Goal: Task Accomplishment & Management: Complete application form

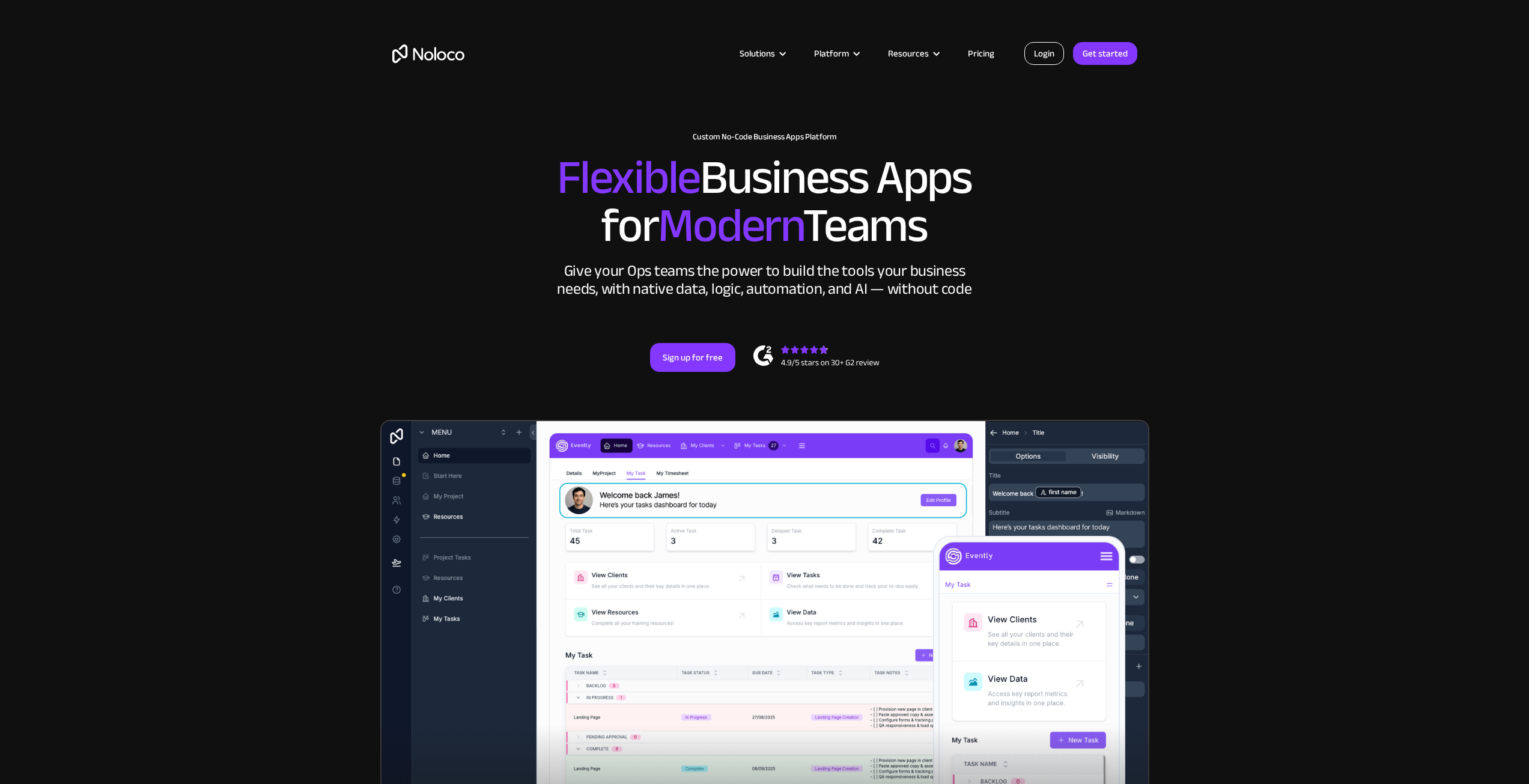
click at [1038, 57] on link "Login" at bounding box center [1044, 53] width 40 height 23
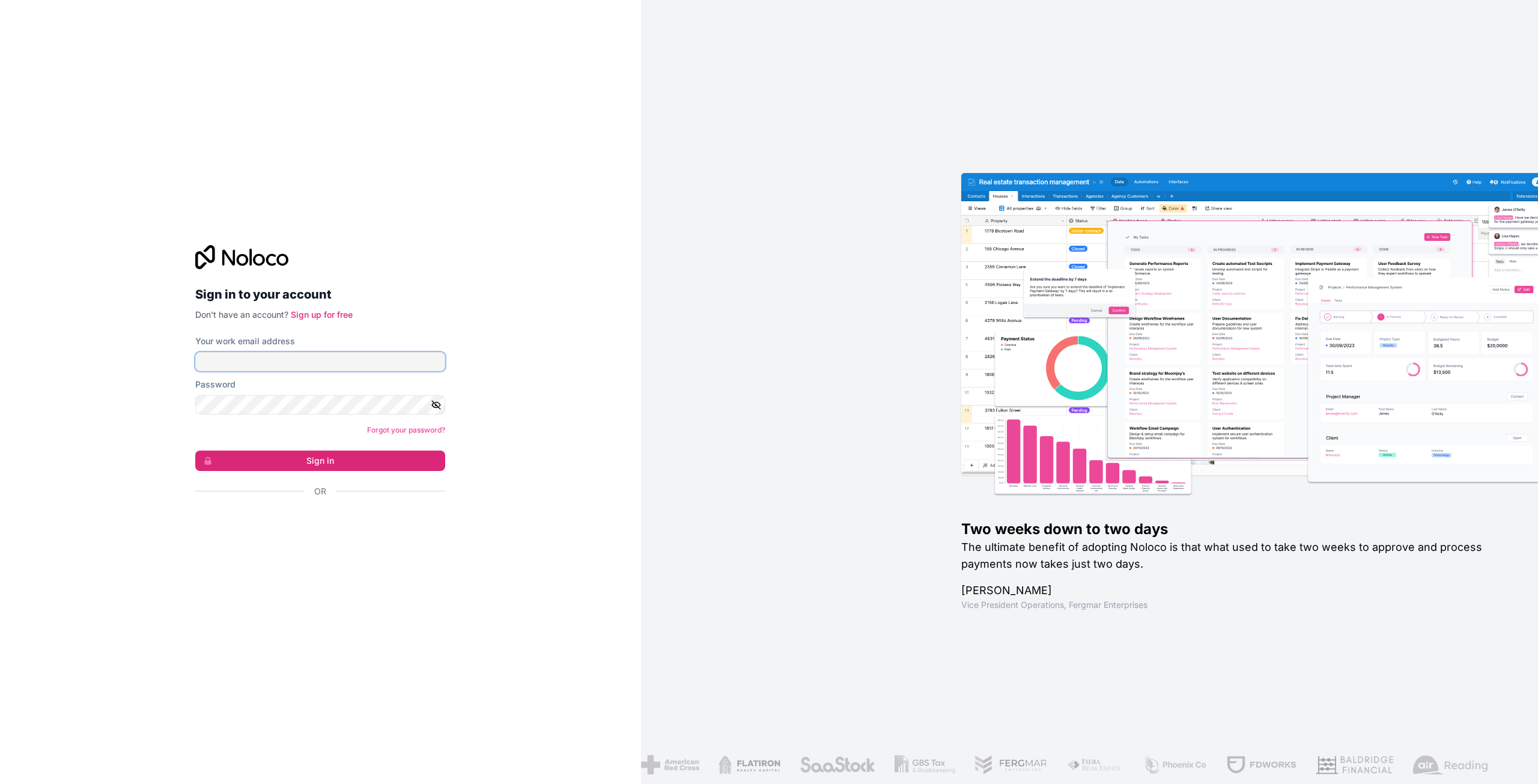
click at [293, 365] on input "Your work email address" at bounding box center [320, 361] width 250 height 19
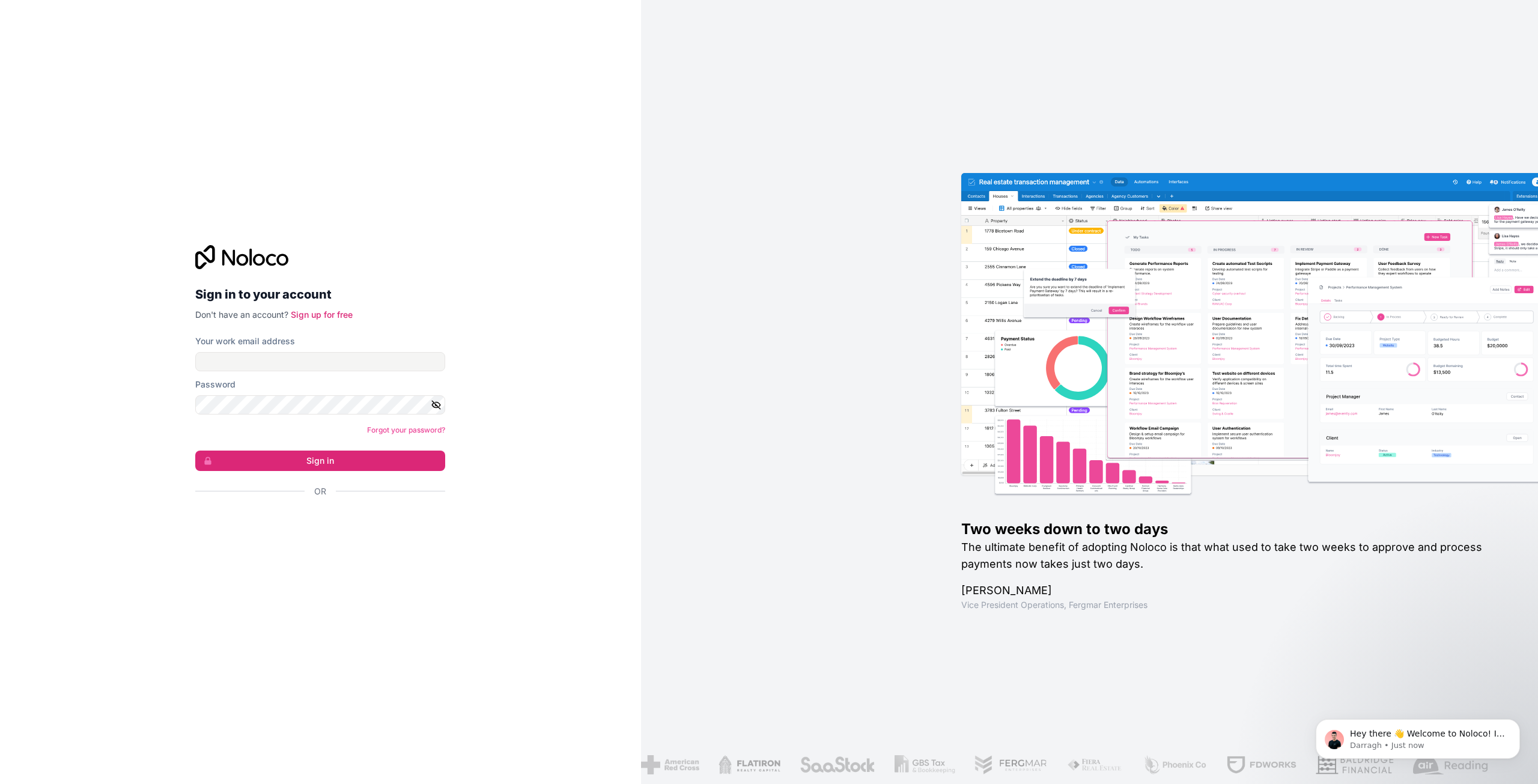
click at [636, 343] on div "Sign in to your account Don't have an account? Sign up for free Your work email…" at bounding box center [320, 392] width 641 height 784
click at [314, 320] on p "Don't have an account? Sign up for free" at bounding box center [320, 315] width 250 height 12
click at [322, 314] on link "Sign up for free" at bounding box center [322, 314] width 62 height 10
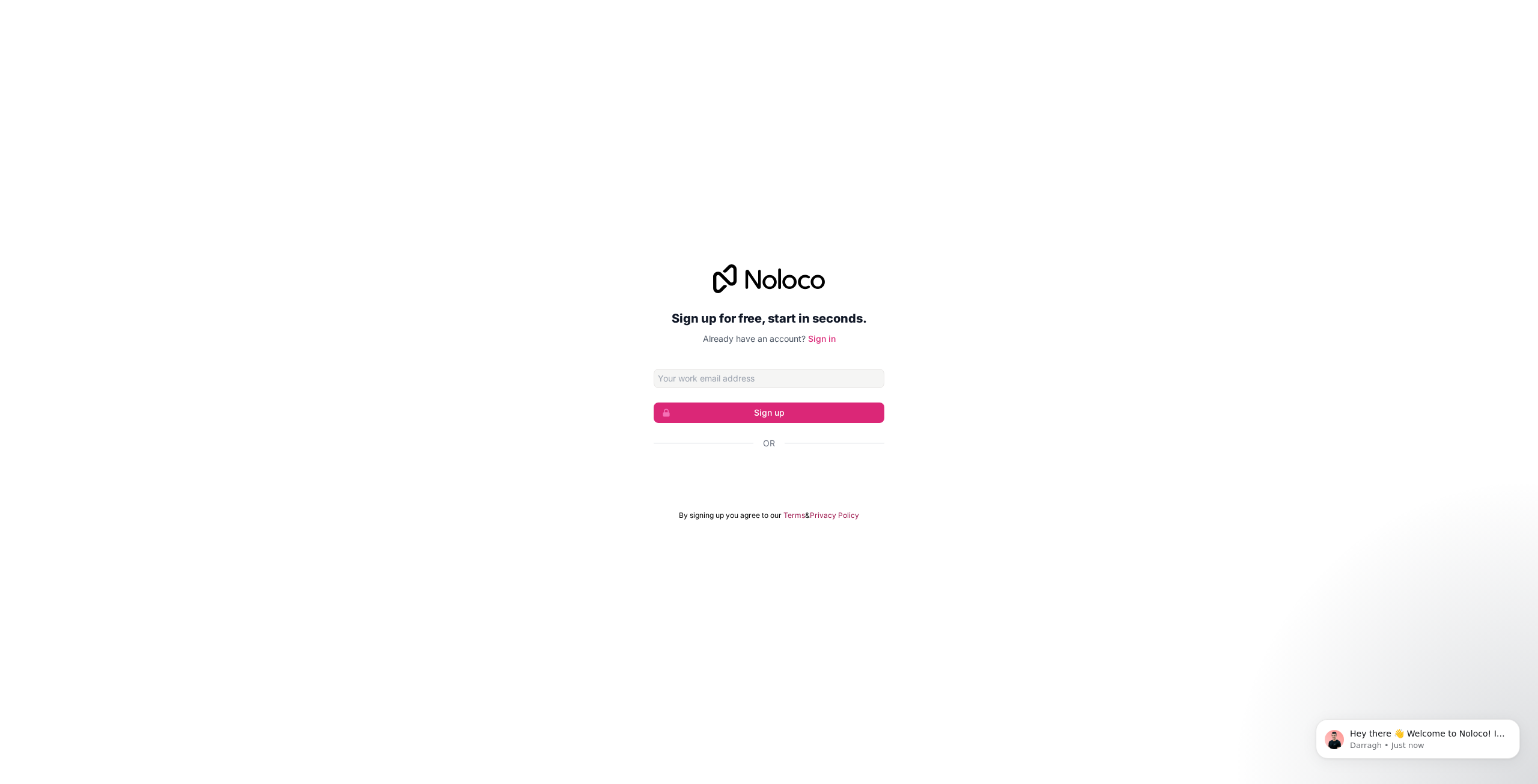
click at [752, 384] on input "Email address" at bounding box center [769, 378] width 231 height 19
type input "[EMAIL_ADDRESS][DOMAIN_NAME]"
click at [840, 411] on button "Sign up" at bounding box center [769, 412] width 231 height 20
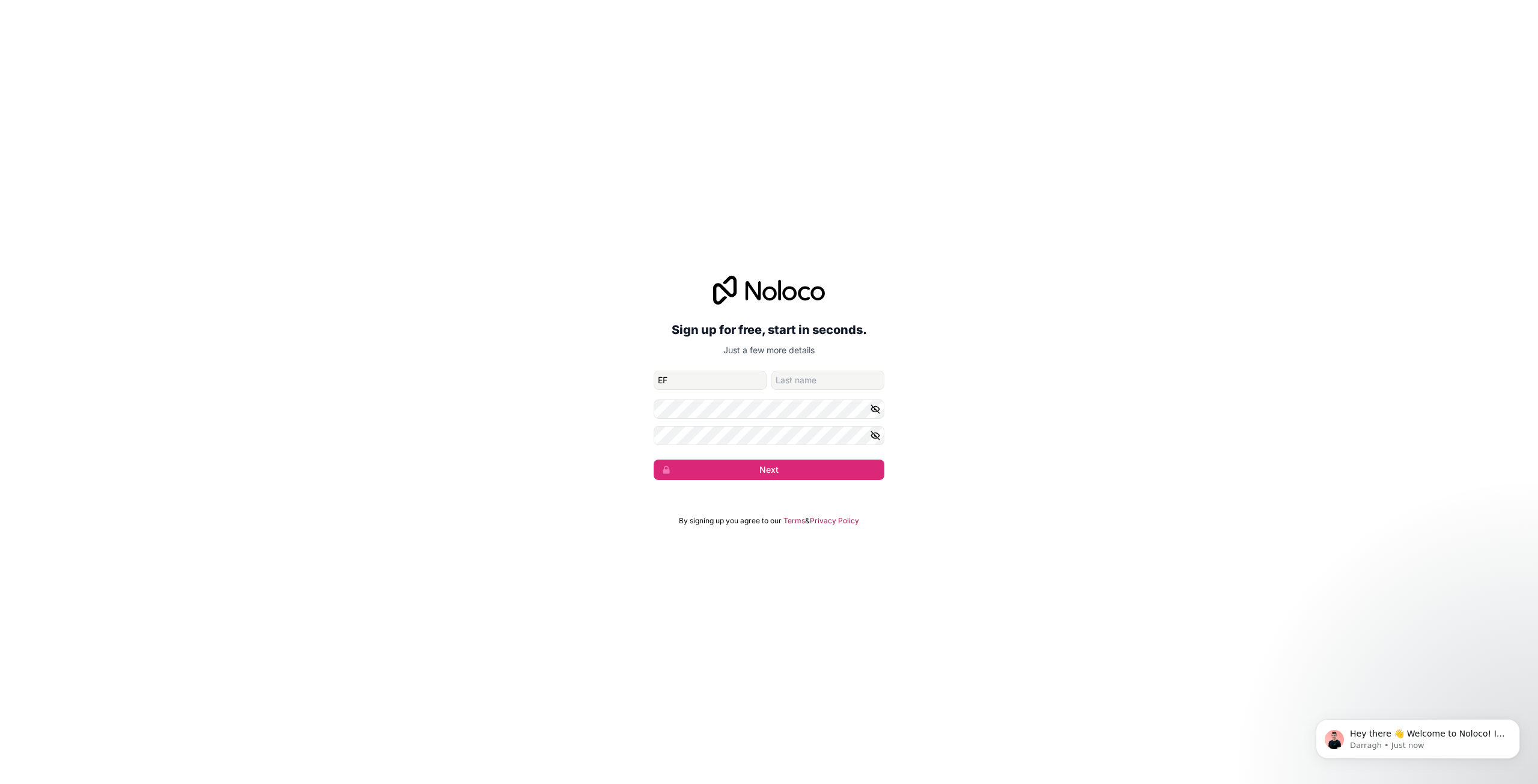
type input "EF"
click at [798, 376] on input "EW" at bounding box center [827, 379] width 113 height 19
type input "EWFEEW"
click at [707, 386] on input "EF" at bounding box center [710, 379] width 113 height 19
drag, startPoint x: 705, startPoint y: 383, endPoint x: 636, endPoint y: 383, distance: 69.0
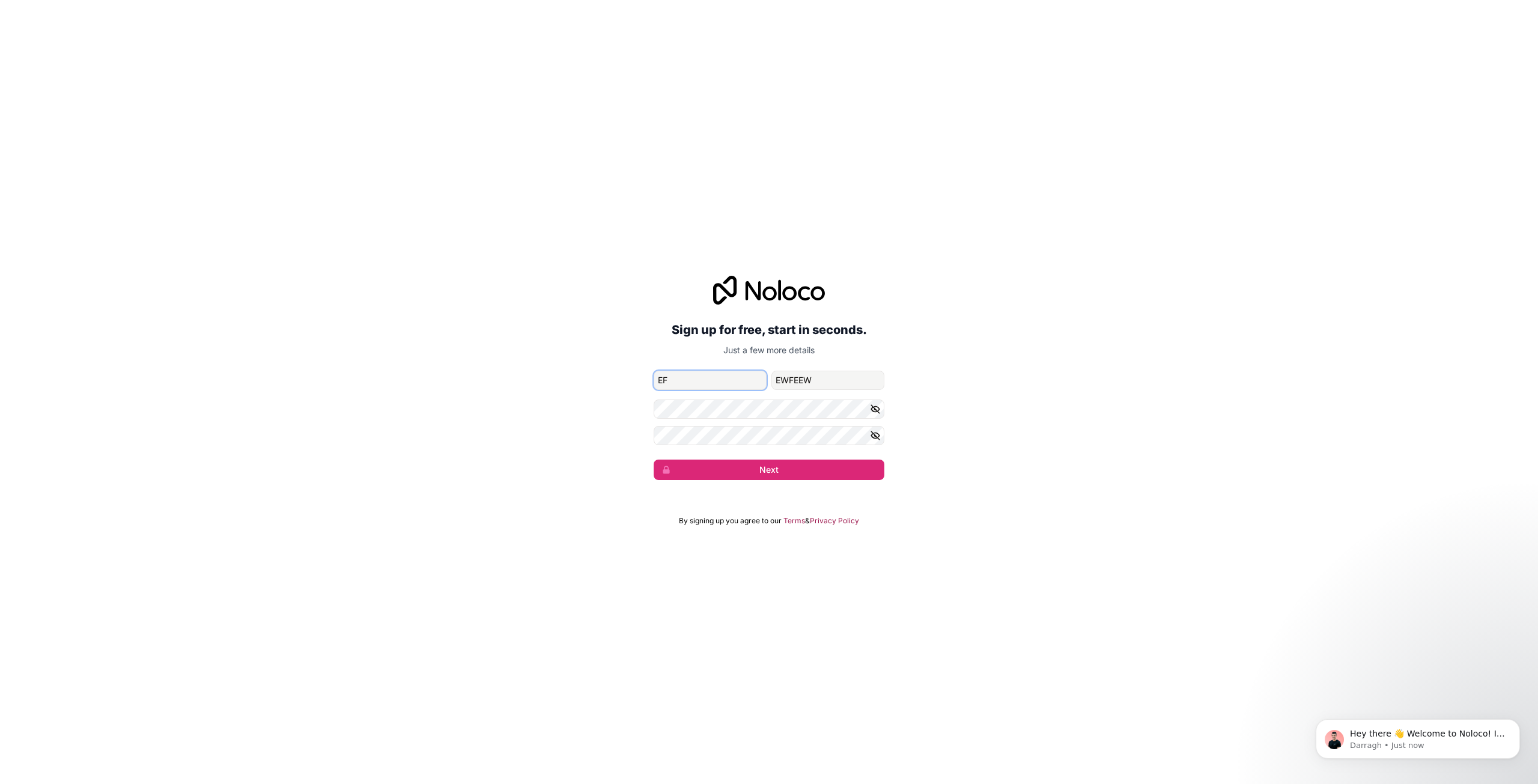
click at [639, 383] on div "Sign up for free, start in seconds. Just a few more details [EMAIL_ADDRESS][DOM…" at bounding box center [769, 378] width 1538 height 238
type input "EWFEWE"
click at [562, 401] on div "Sign up for free, start in seconds. Just a few more details [EMAIL_ADDRESS][DOM…" at bounding box center [769, 378] width 1538 height 238
click at [870, 410] on icon "button" at bounding box center [875, 409] width 11 height 11
click at [416, 417] on div "Sign up for free, start in seconds. Just a few more details [EMAIL_ADDRESS][DOM…" at bounding box center [769, 378] width 1538 height 238
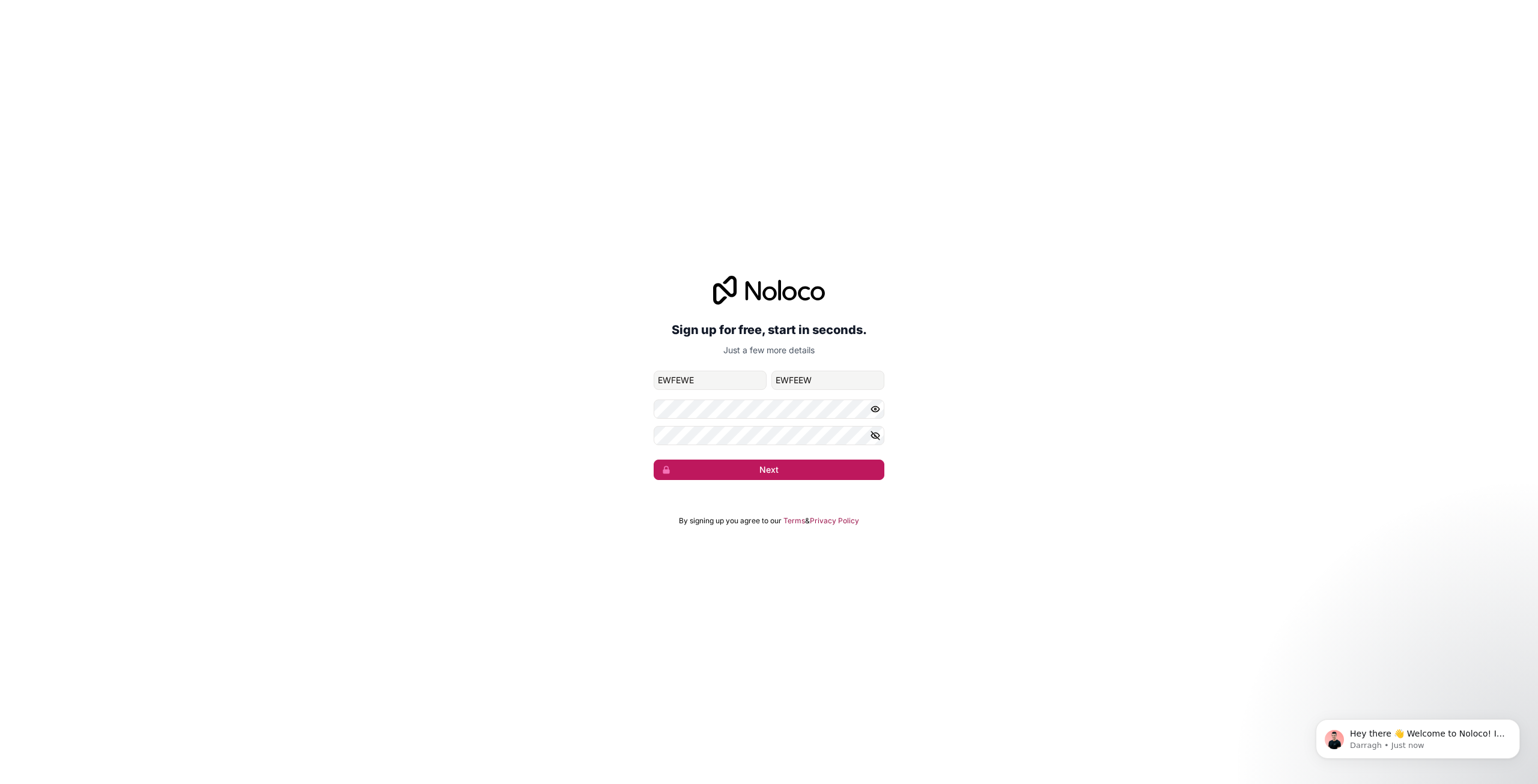
click at [794, 470] on button "Next" at bounding box center [769, 469] width 231 height 20
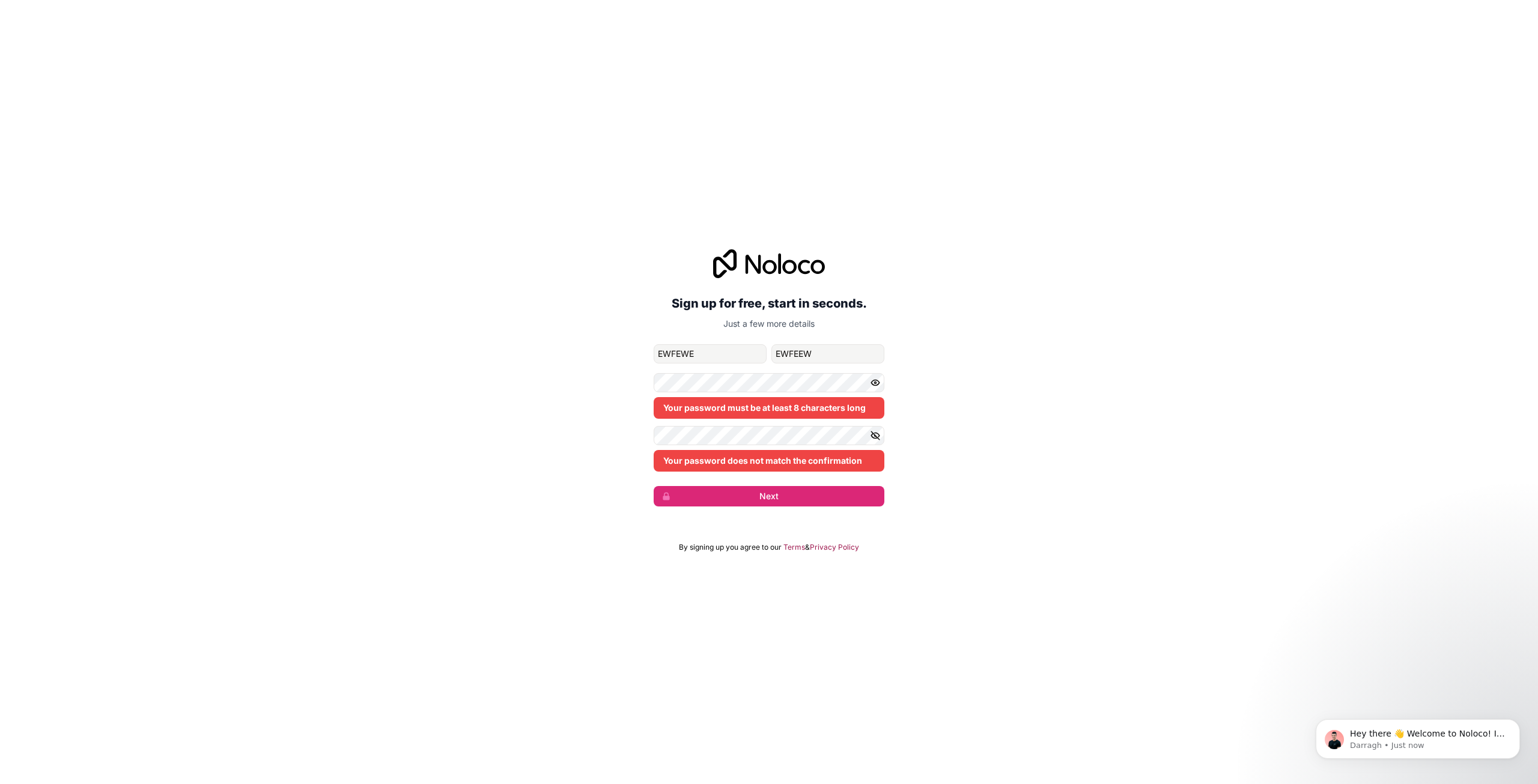
click at [883, 381] on button "button" at bounding box center [877, 382] width 15 height 19
click at [832, 393] on div "Your password must be at least 8 characters long" at bounding box center [769, 395] width 231 height 45
click at [280, 377] on div "Sign up for free, start in seconds. Just a few more details [EMAIL_ADDRESS][DOM…" at bounding box center [769, 378] width 1538 height 291
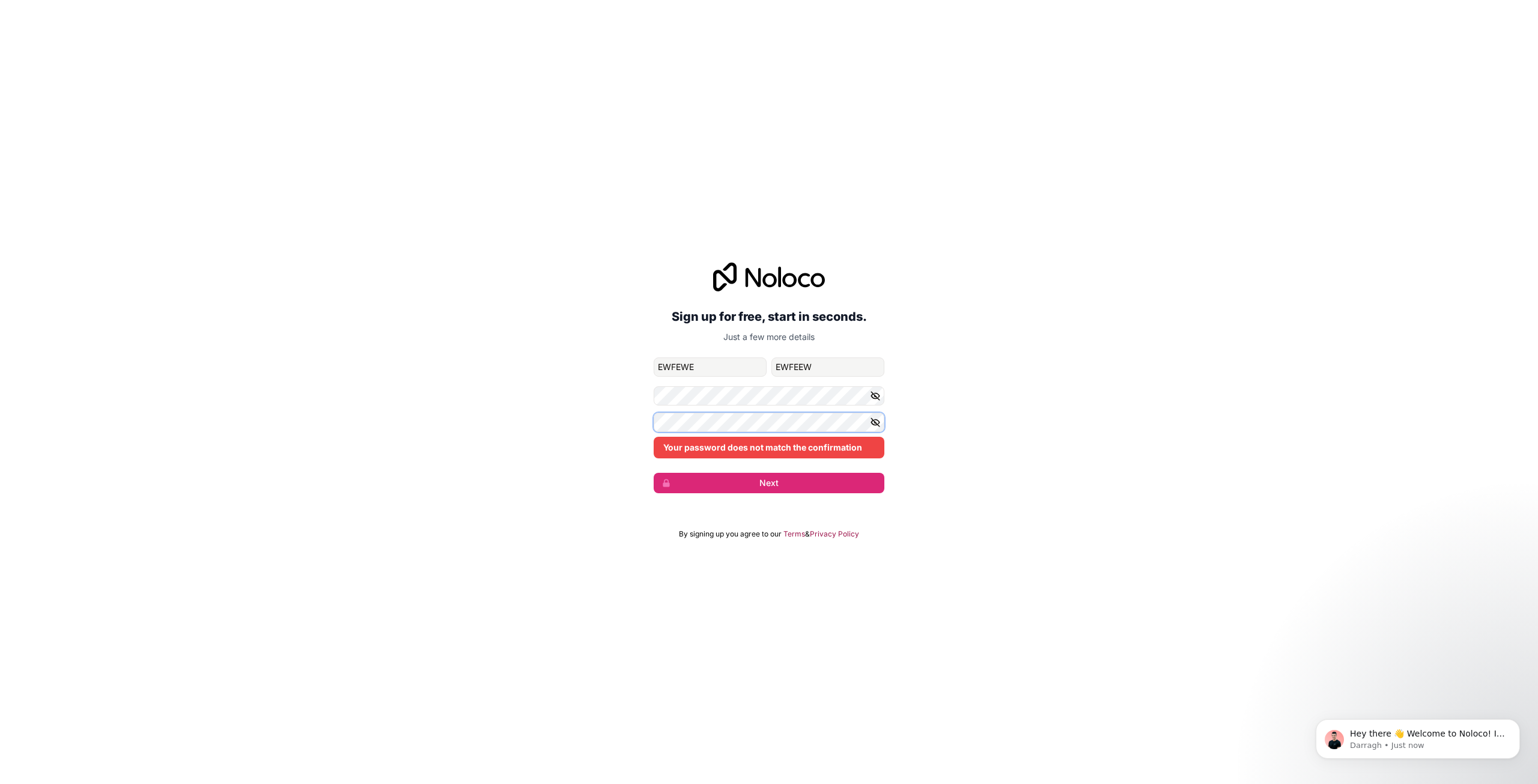
click at [421, 408] on div "Sign up for free, start in seconds. Just a few more details [EMAIL_ADDRESS][DOM…" at bounding box center [769, 378] width 1538 height 264
click at [324, 371] on div "Sign up for free, start in seconds. Just a few more details [EMAIL_ADDRESS][DOM…" at bounding box center [769, 378] width 1538 height 264
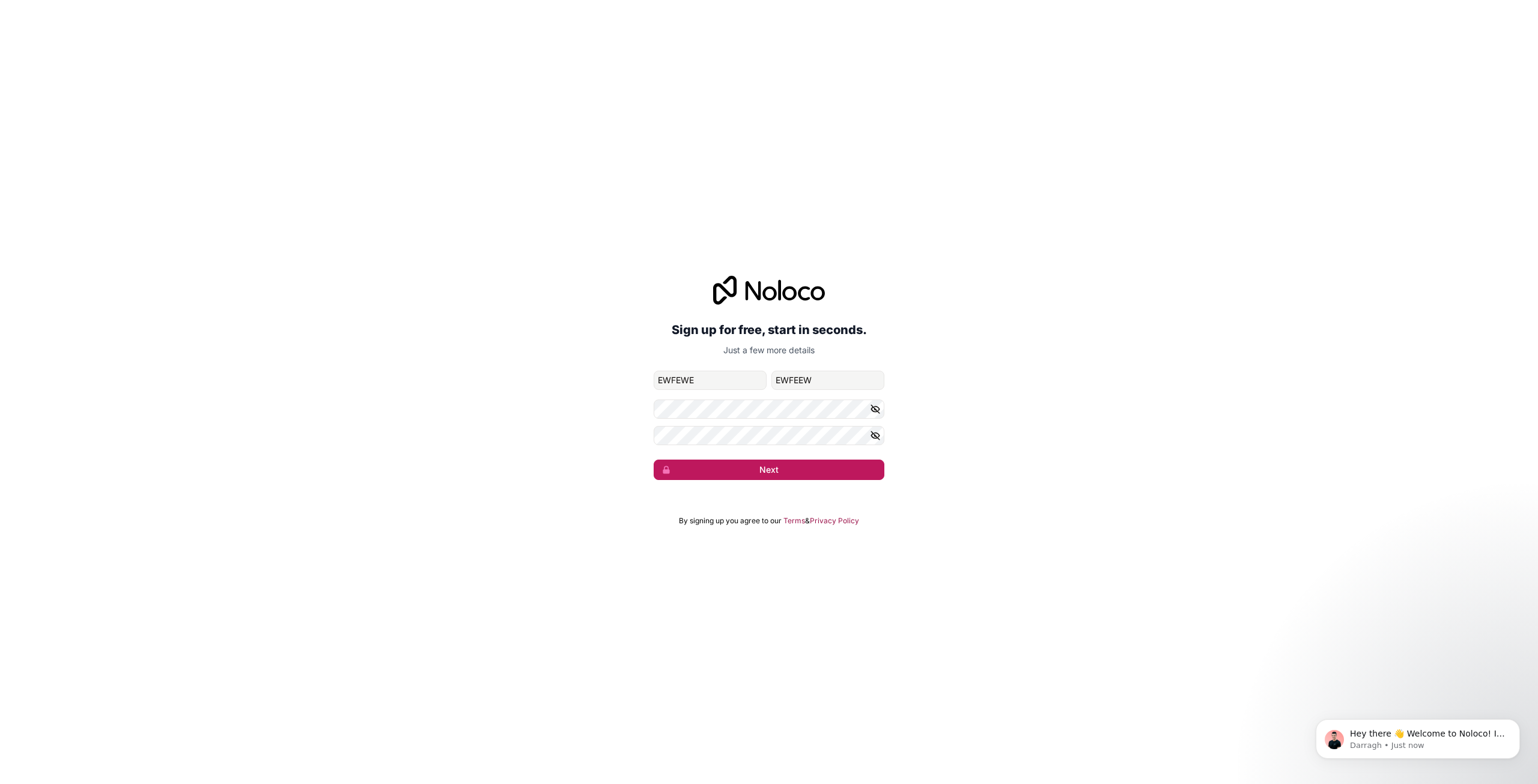
click at [801, 474] on button "Next" at bounding box center [769, 469] width 231 height 20
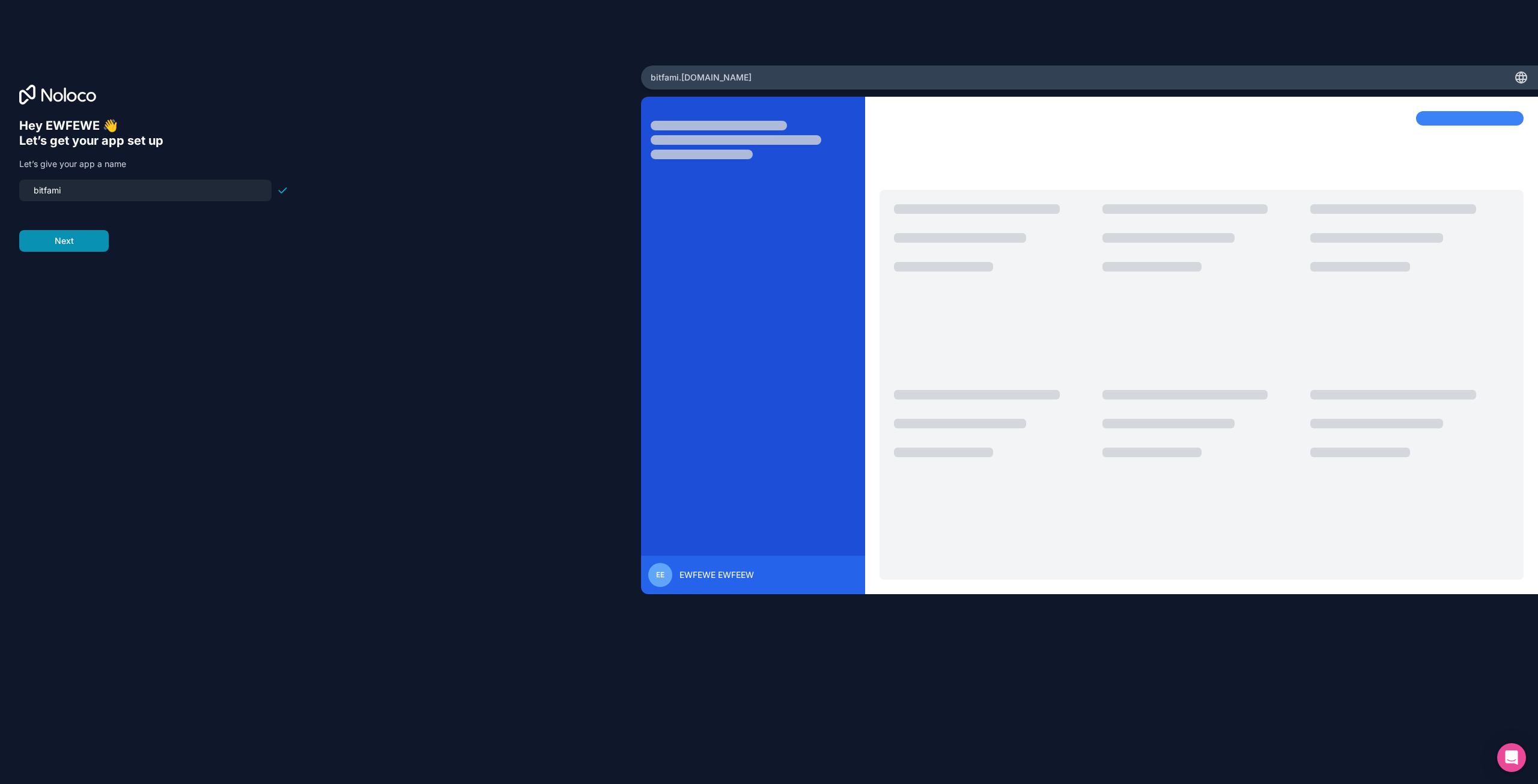
click at [74, 240] on button "Next" at bounding box center [64, 240] width 90 height 22
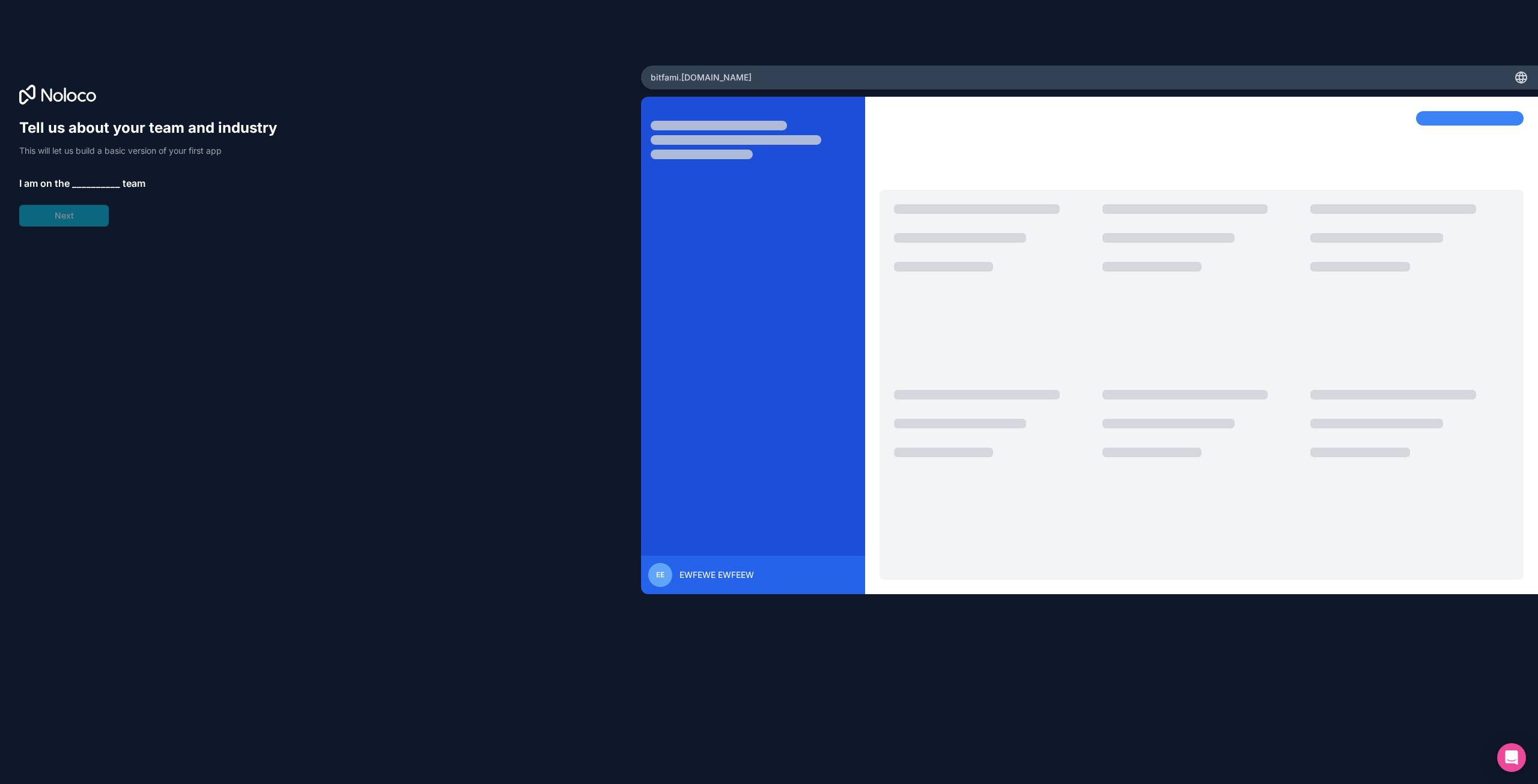
click at [86, 181] on span "__________" at bounding box center [96, 183] width 48 height 14
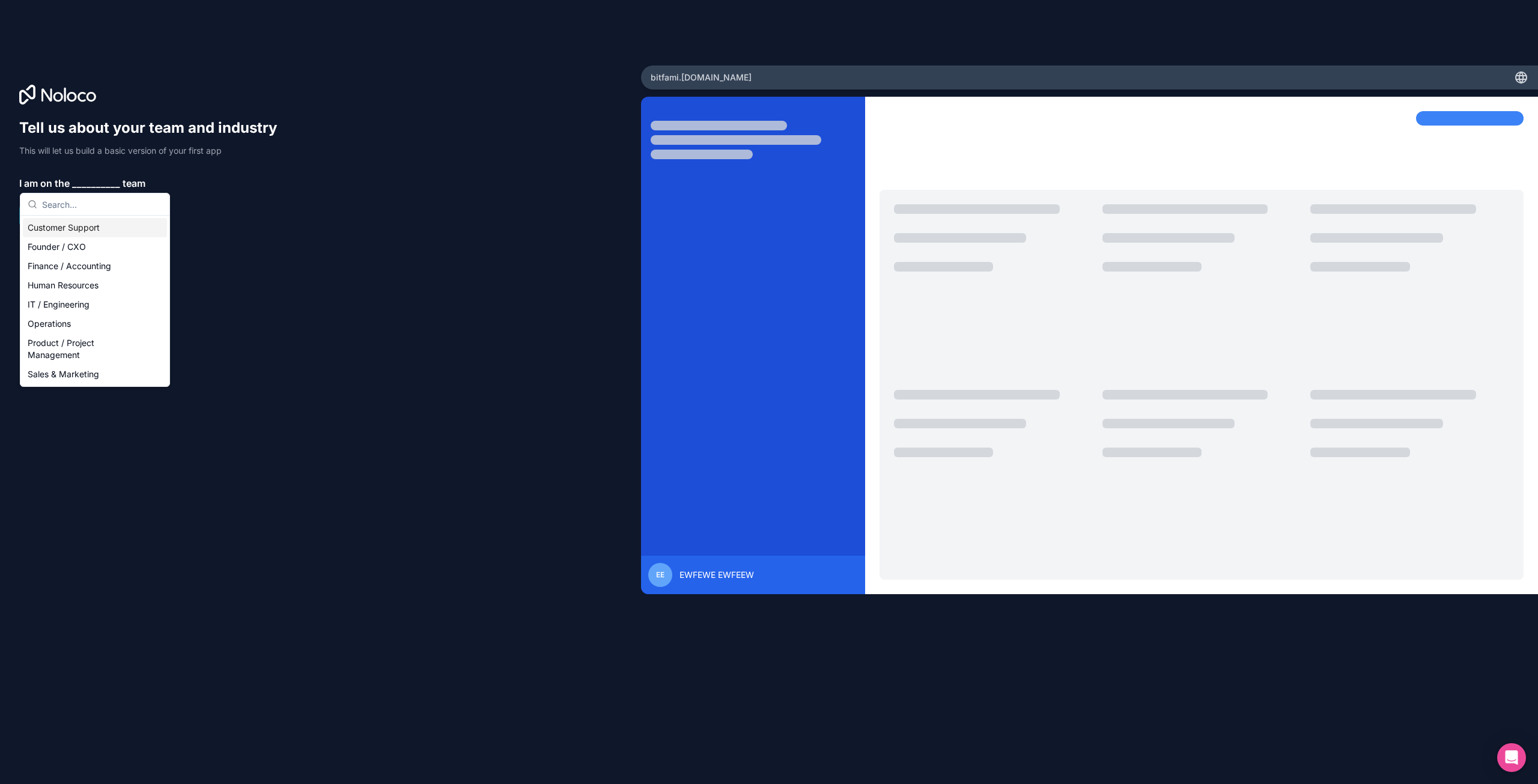
click at [71, 230] on div "Customer Support" at bounding box center [95, 227] width 144 height 19
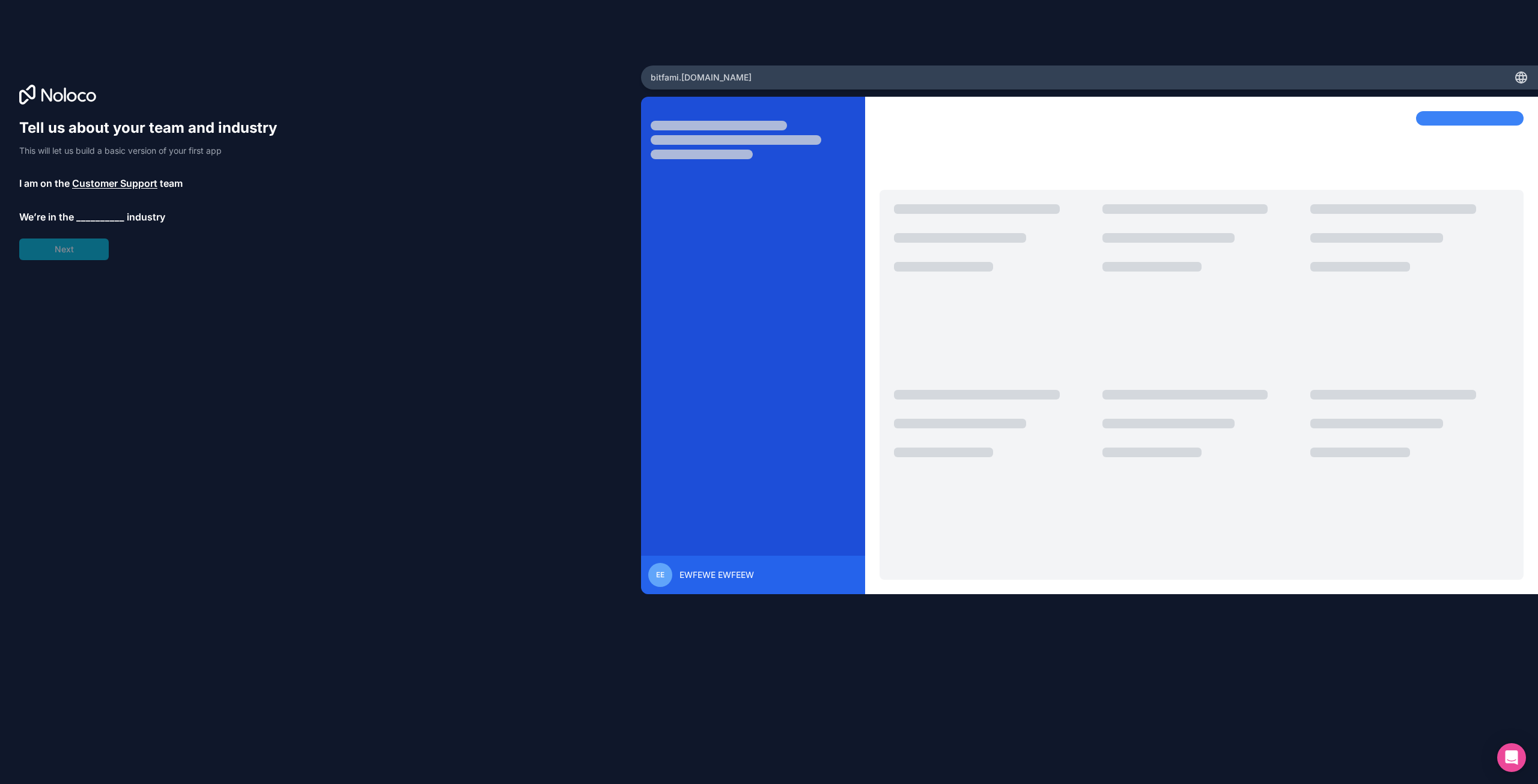
click at [110, 184] on span "Customer Support" at bounding box center [114, 183] width 85 height 14
type input "stu"
click at [283, 234] on div "Tell us about your team and industry This will let us build a basic version of …" at bounding box center [154, 189] width 269 height 142
click at [88, 218] on span "__________" at bounding box center [100, 217] width 48 height 14
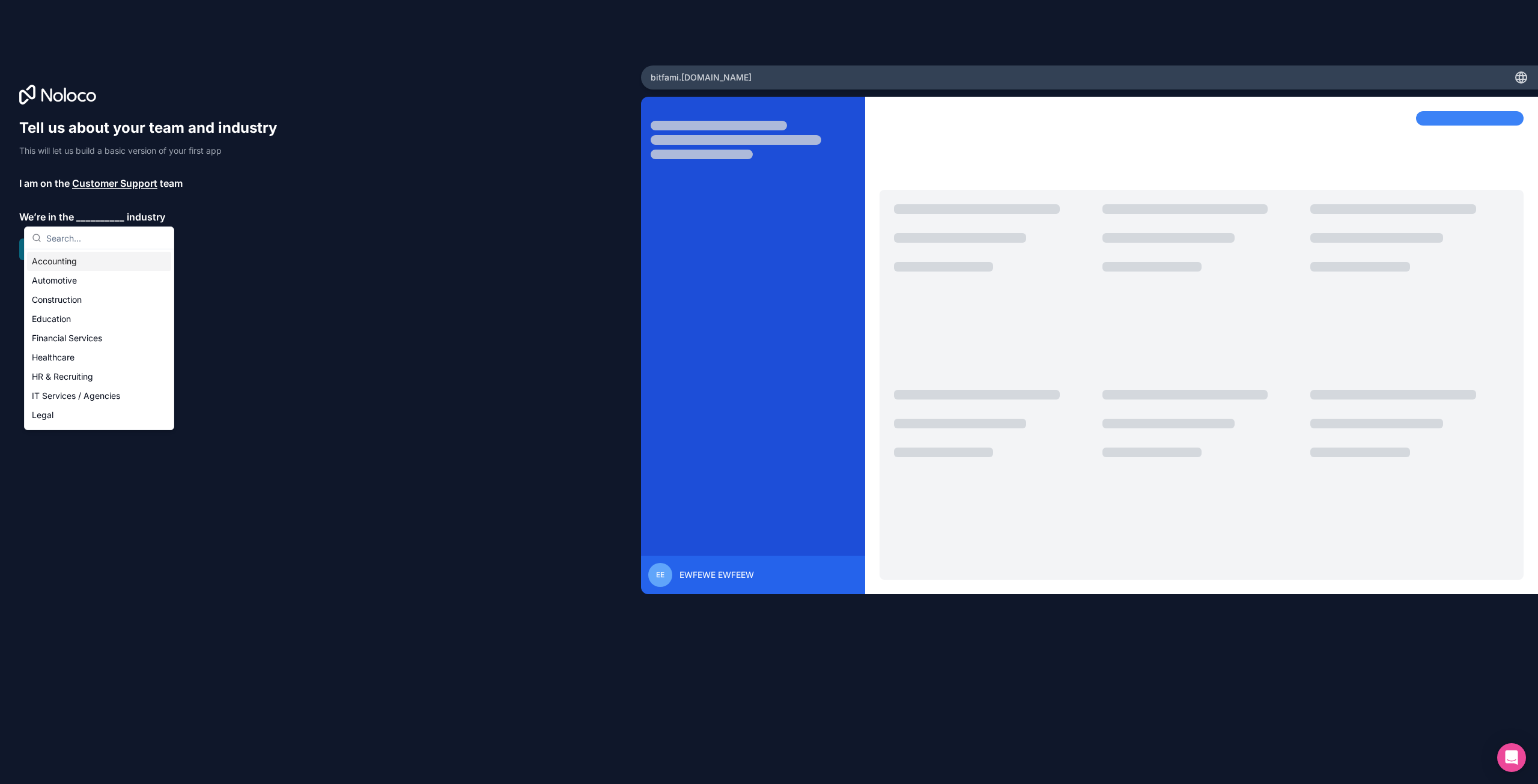
click at [105, 262] on div "Accounting" at bounding box center [99, 261] width 144 height 19
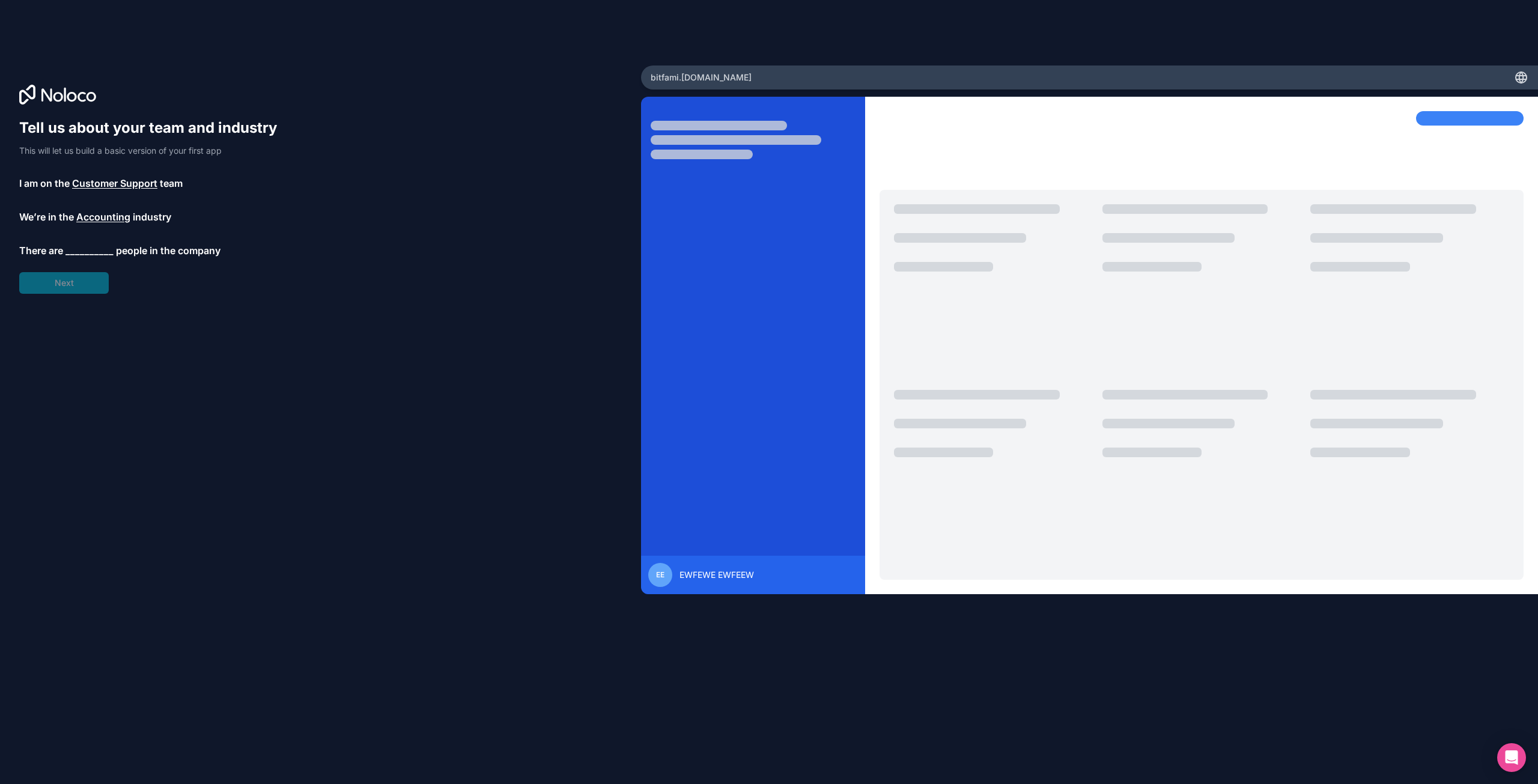
click at [101, 248] on span "__________" at bounding box center [89, 250] width 48 height 14
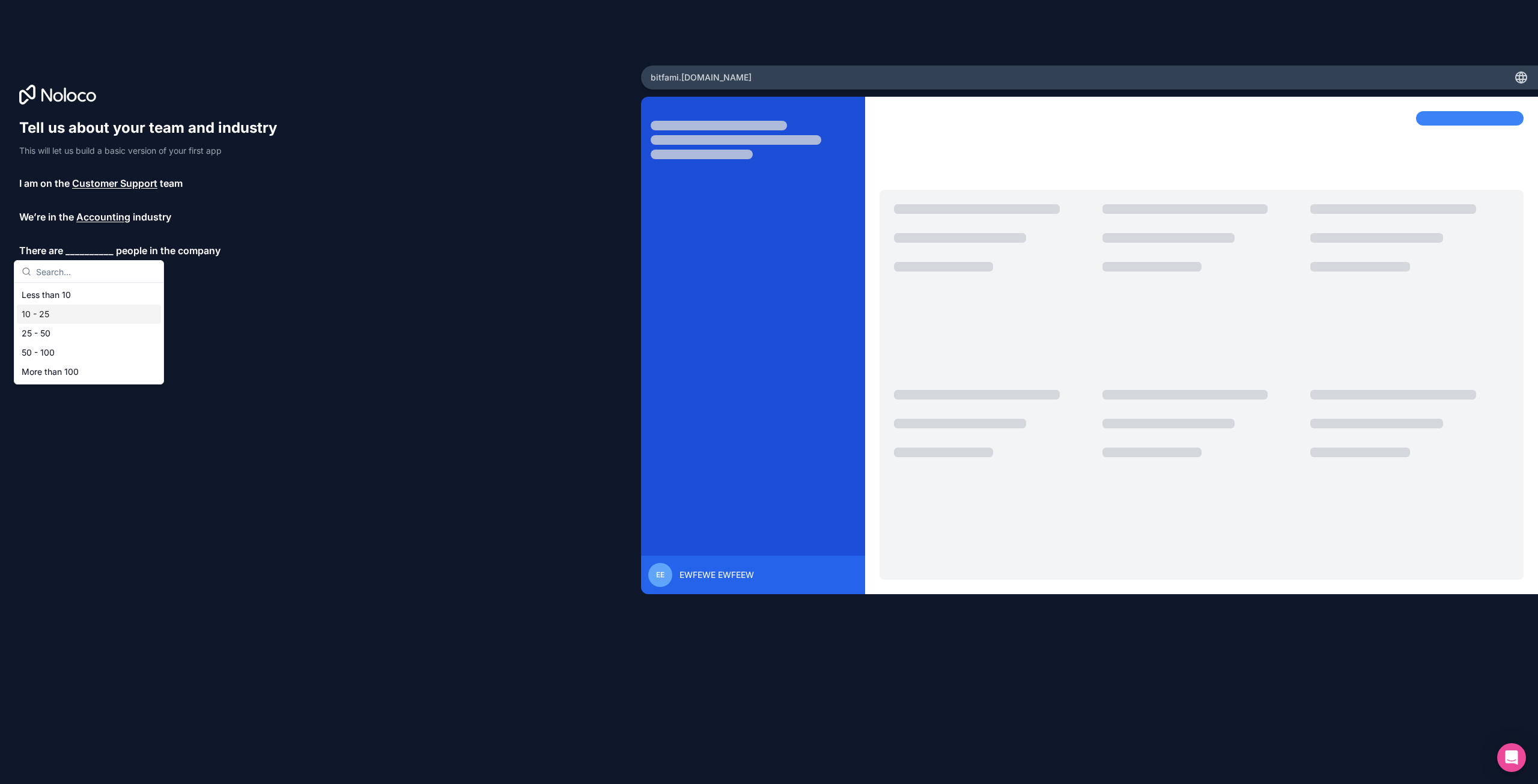
click at [63, 318] on div "10 - 25" at bounding box center [89, 314] width 144 height 19
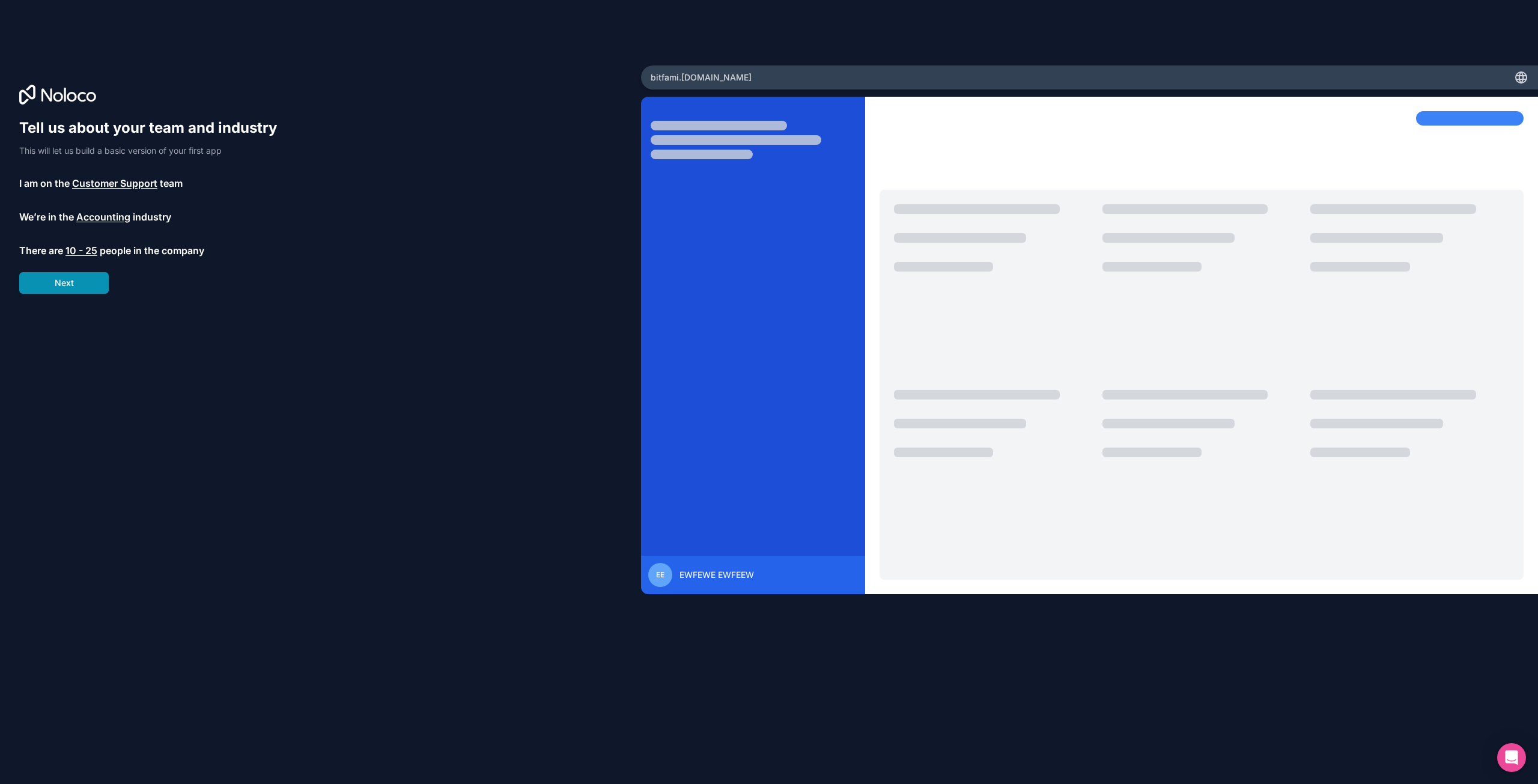
click at [80, 279] on button "Next" at bounding box center [64, 283] width 90 height 22
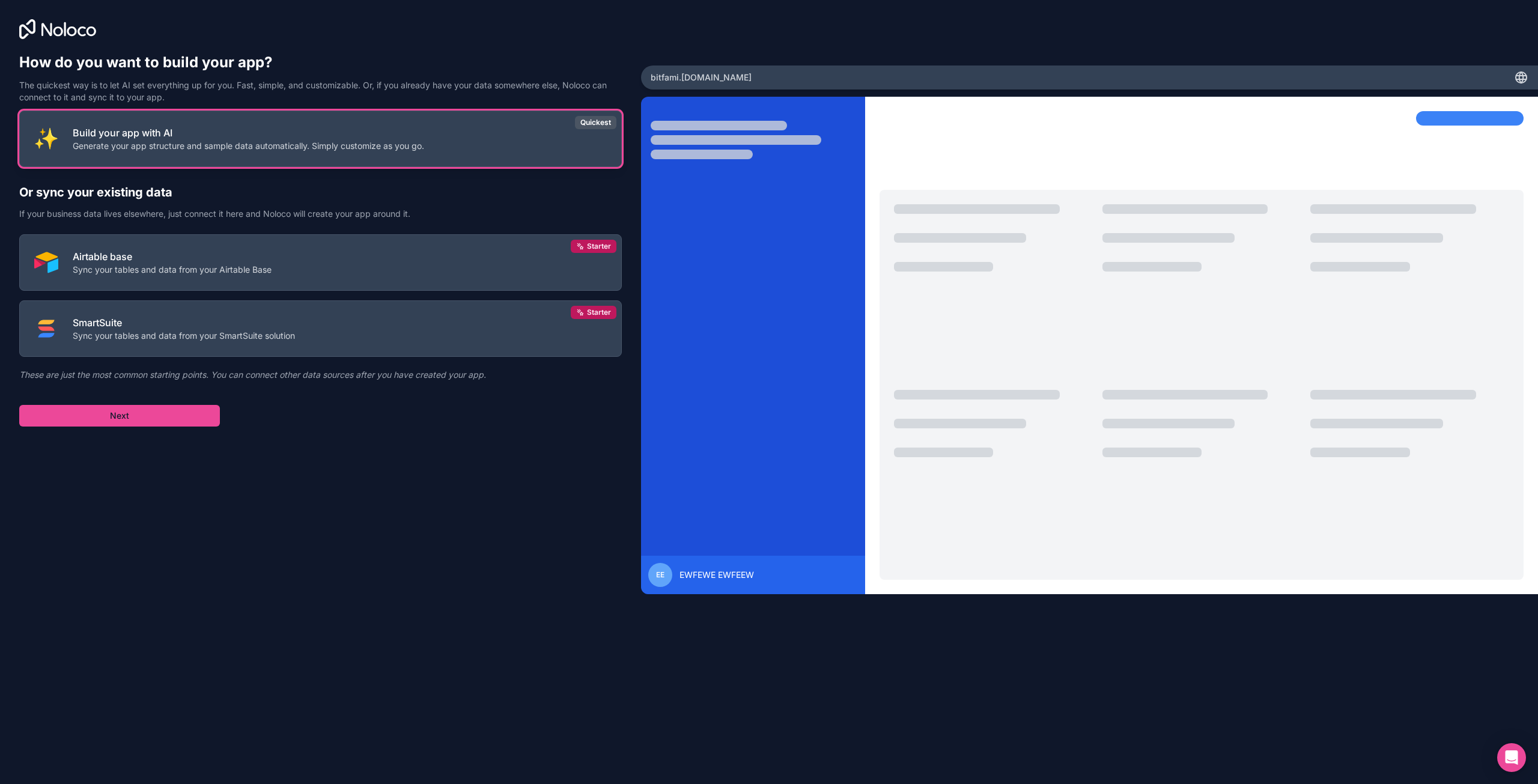
click at [361, 153] on button "Build your app with AI Generate your app structure and sample data automaticall…" at bounding box center [320, 139] width 603 height 57
click at [185, 414] on button "Next" at bounding box center [119, 415] width 200 height 22
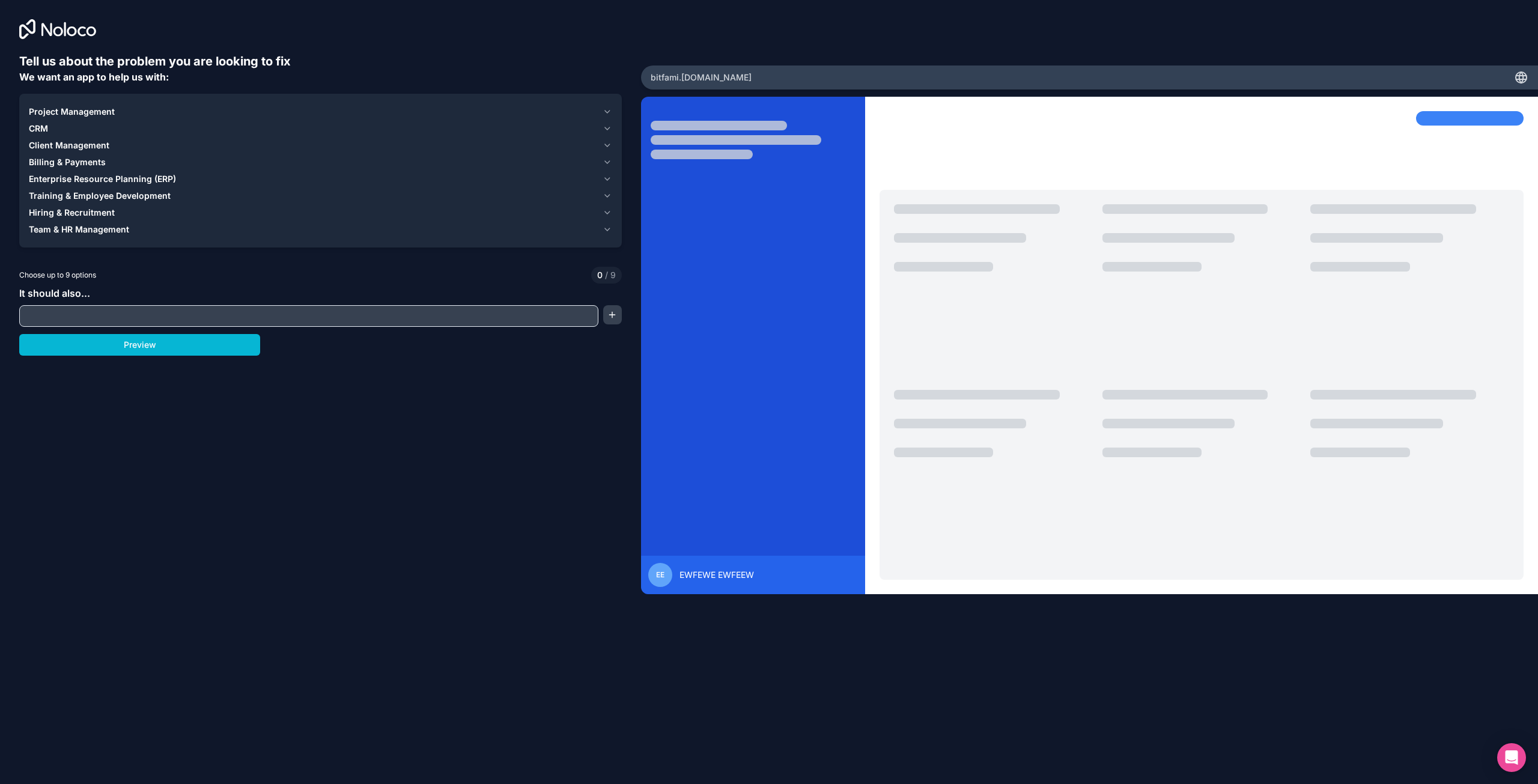
click at [160, 314] on input "text" at bounding box center [309, 316] width 574 height 17
click at [157, 350] on button "Preview" at bounding box center [140, 345] width 241 height 22
click at [126, 183] on span "Enterprise Resource Planning (ERP)" at bounding box center [102, 179] width 147 height 12
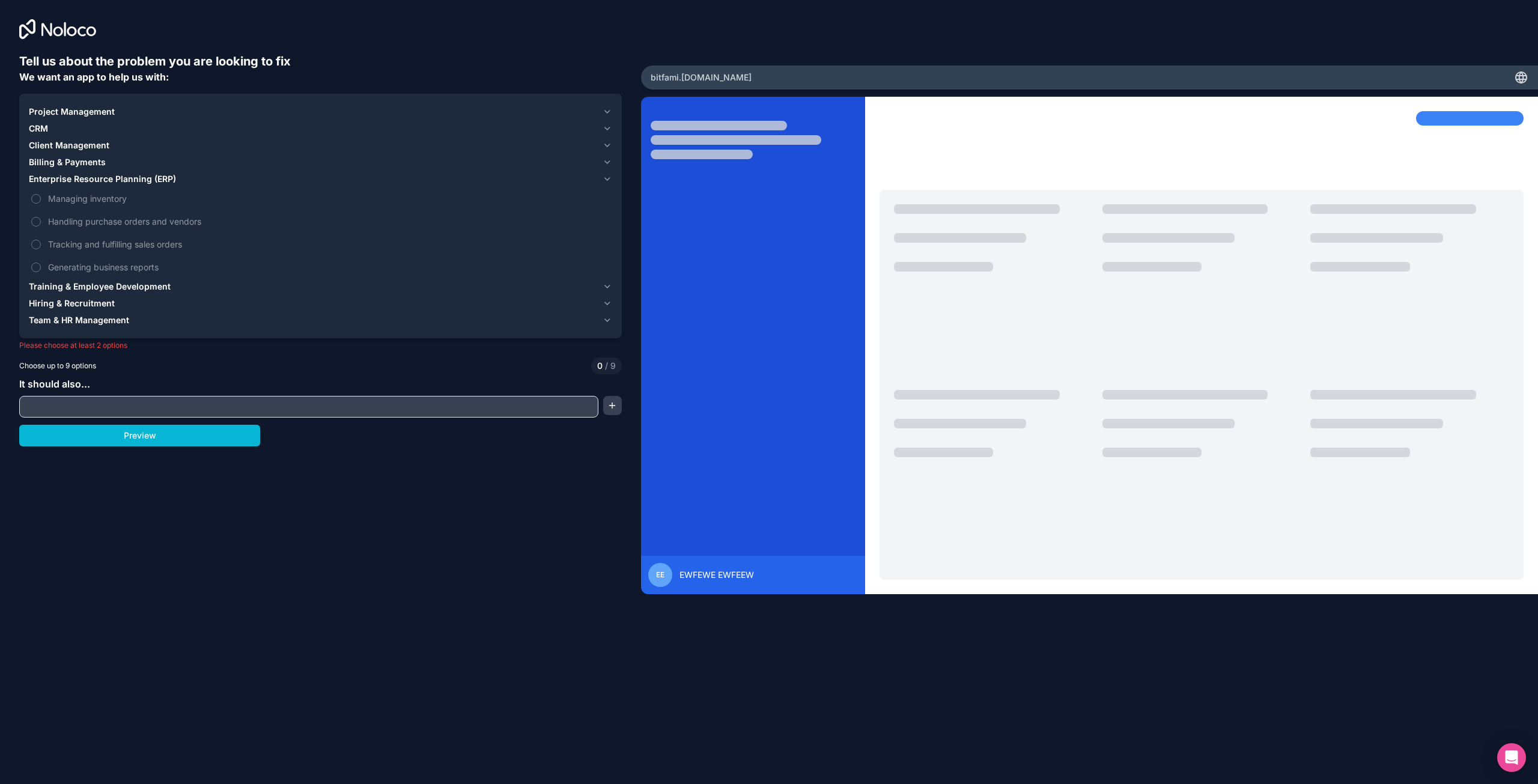
click at [139, 182] on span "Enterprise Resource Planning (ERP)" at bounding box center [102, 179] width 147 height 12
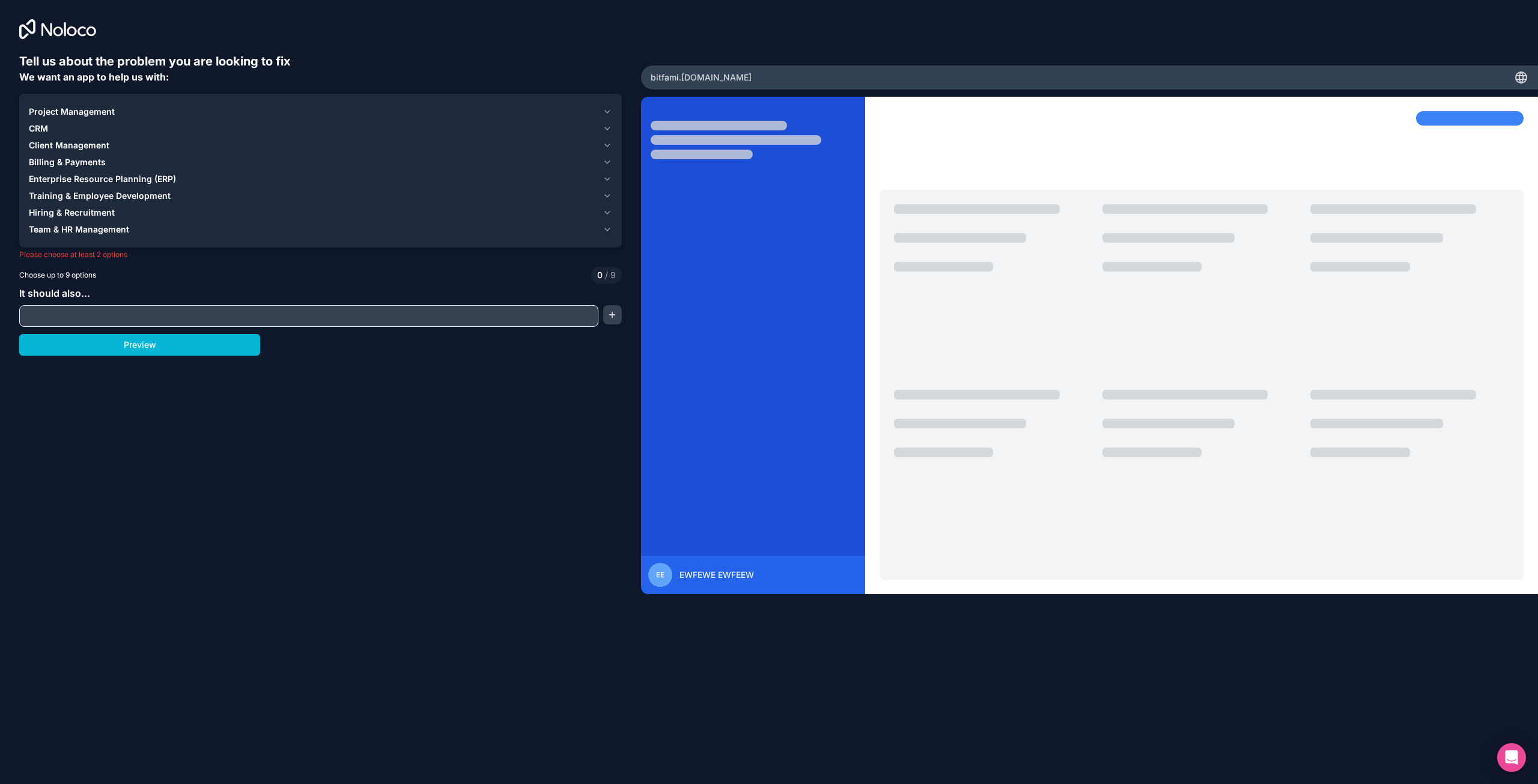
click at [76, 109] on span "Project Management" at bounding box center [72, 111] width 86 height 12
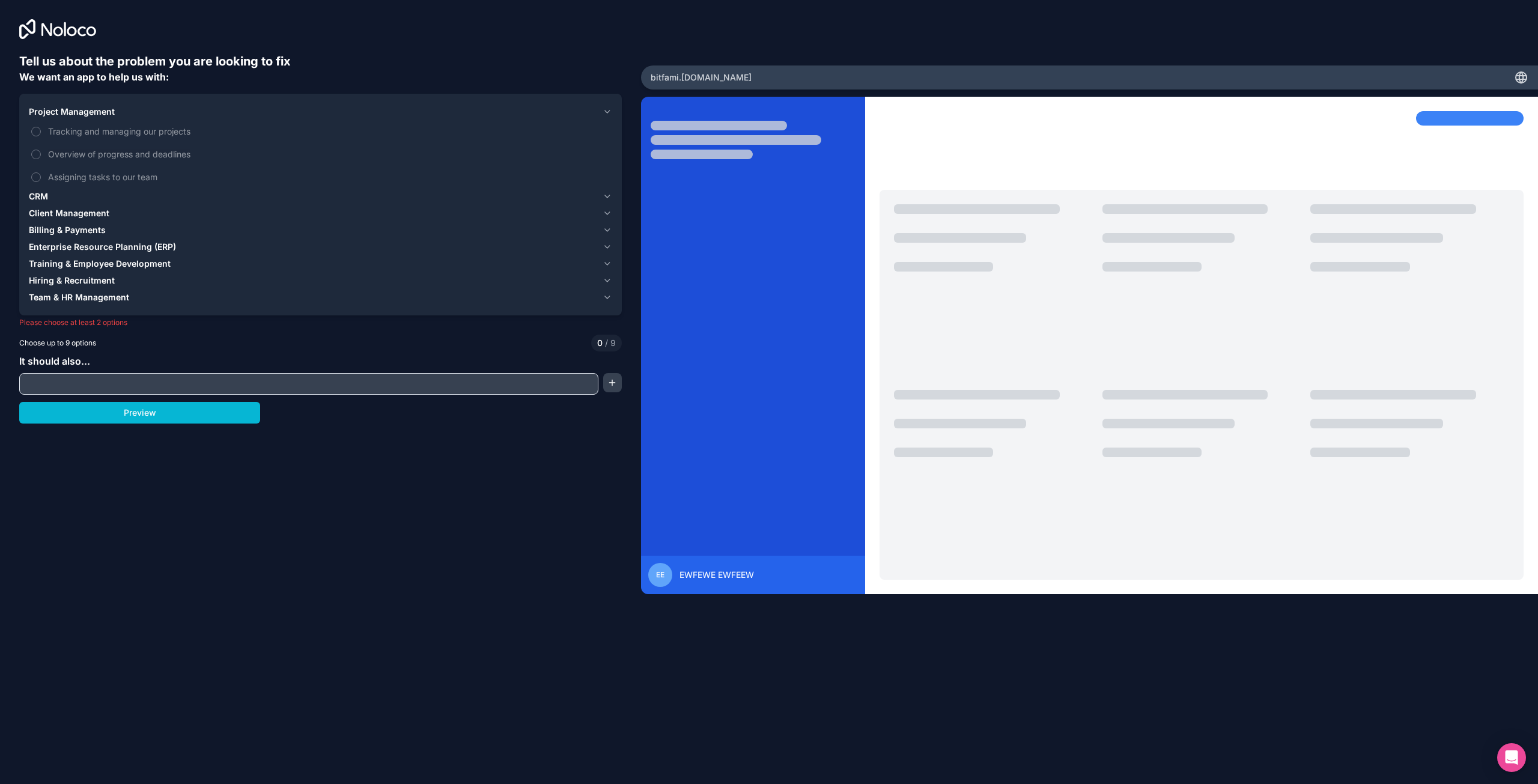
click at [78, 112] on span "Project Management" at bounding box center [72, 111] width 86 height 12
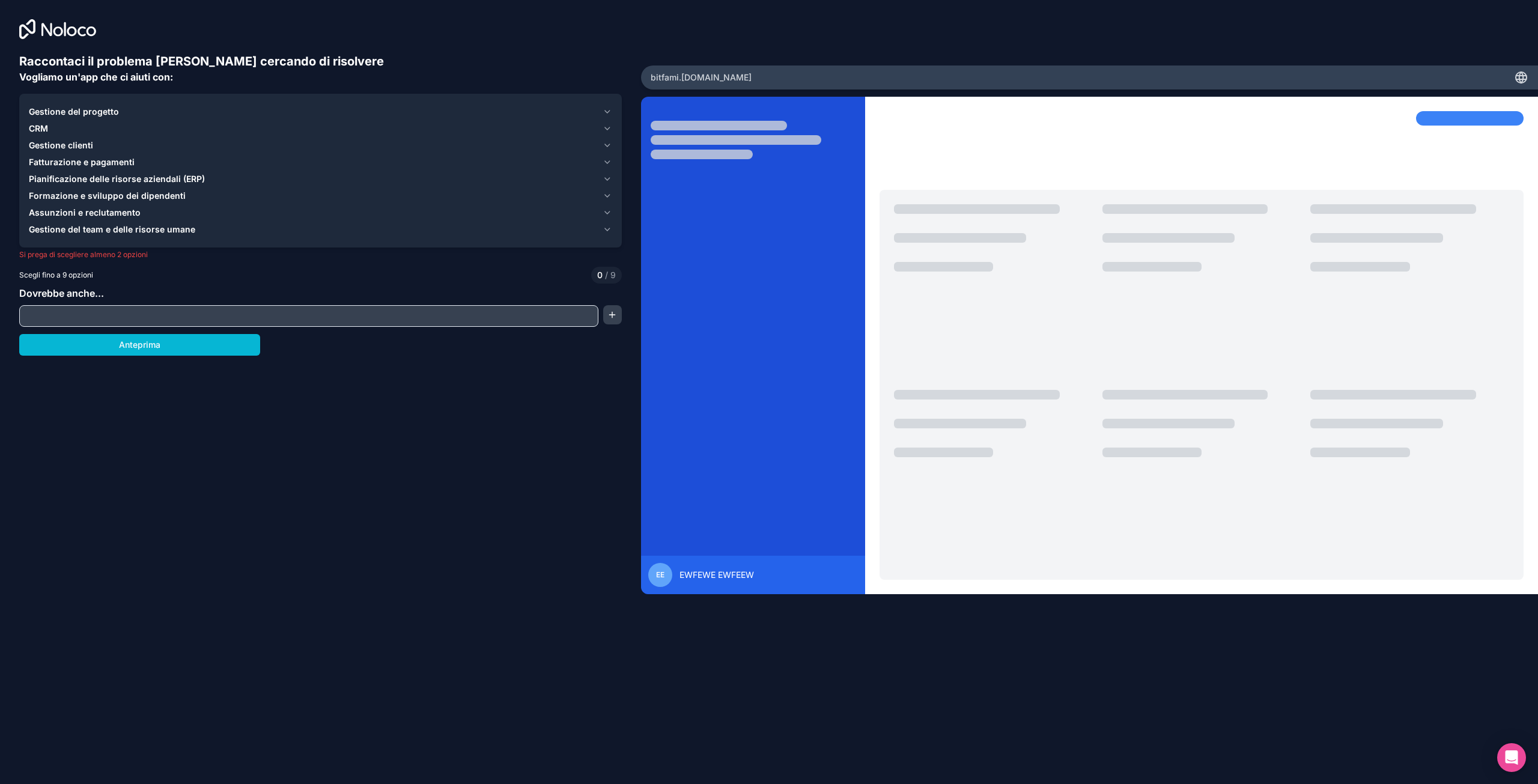
click at [105, 112] on font "Gestione del progetto" at bounding box center [74, 111] width 90 height 10
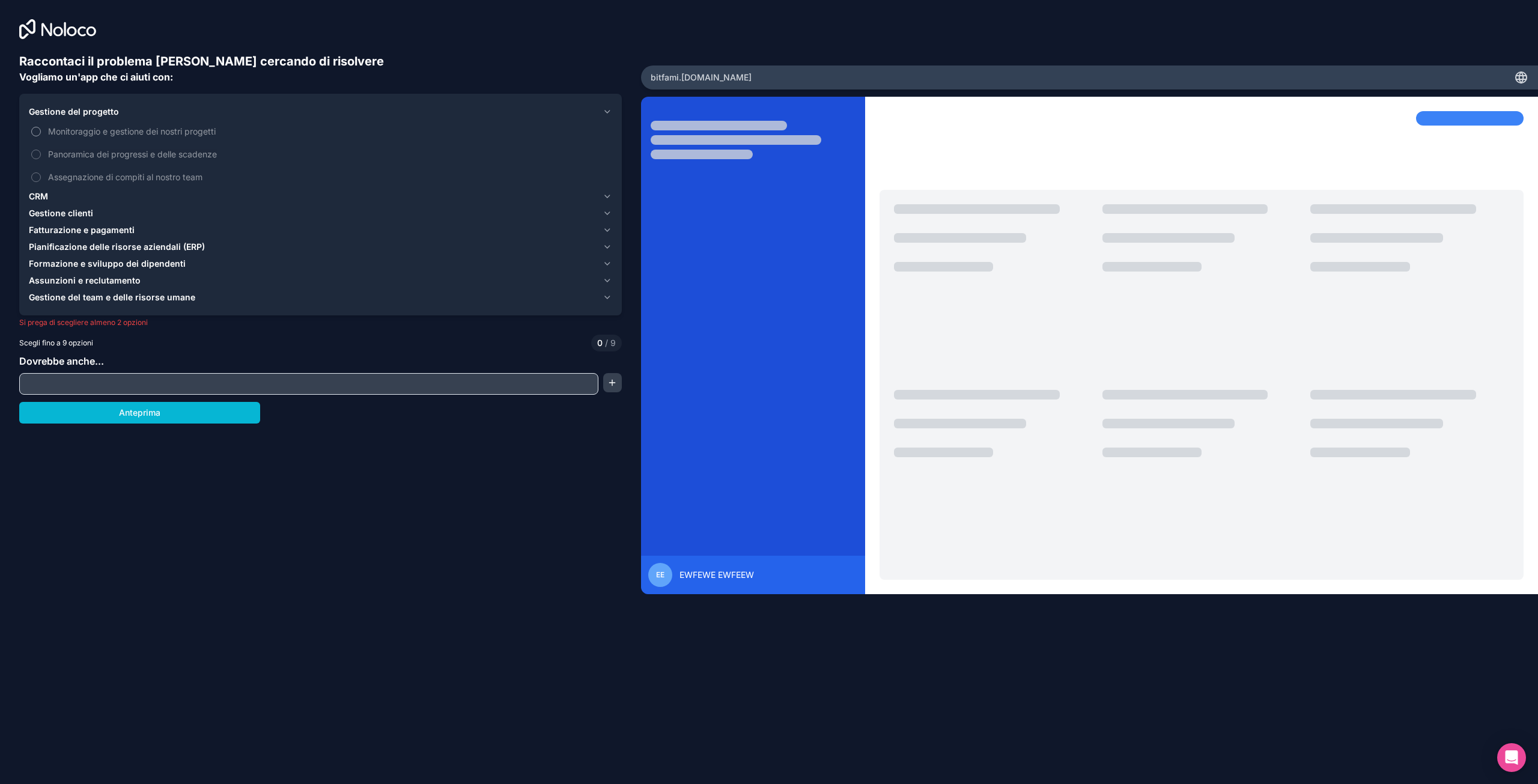
click at [38, 130] on button "Monitoraggio e gestione dei nostri progetti" at bounding box center [36, 131] width 10 height 10
click at [84, 229] on font "Fatturazione e pagamenti" at bounding box center [82, 229] width 105 height 10
click at [95, 268] on font "Formazione e sviluppo dei dipendenti" at bounding box center [107, 263] width 157 height 10
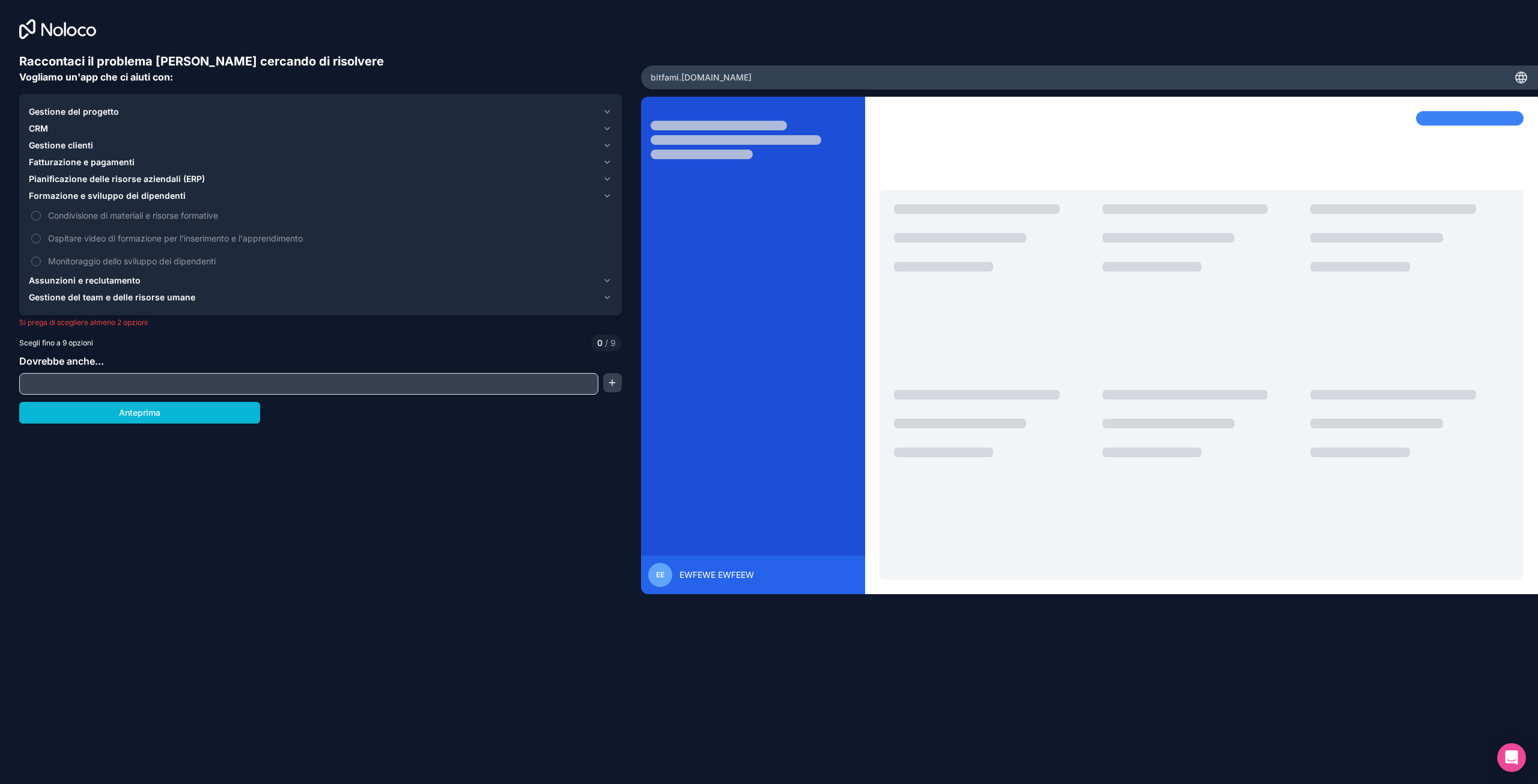
click at [57, 113] on font "Gestione del progetto" at bounding box center [74, 111] width 90 height 10
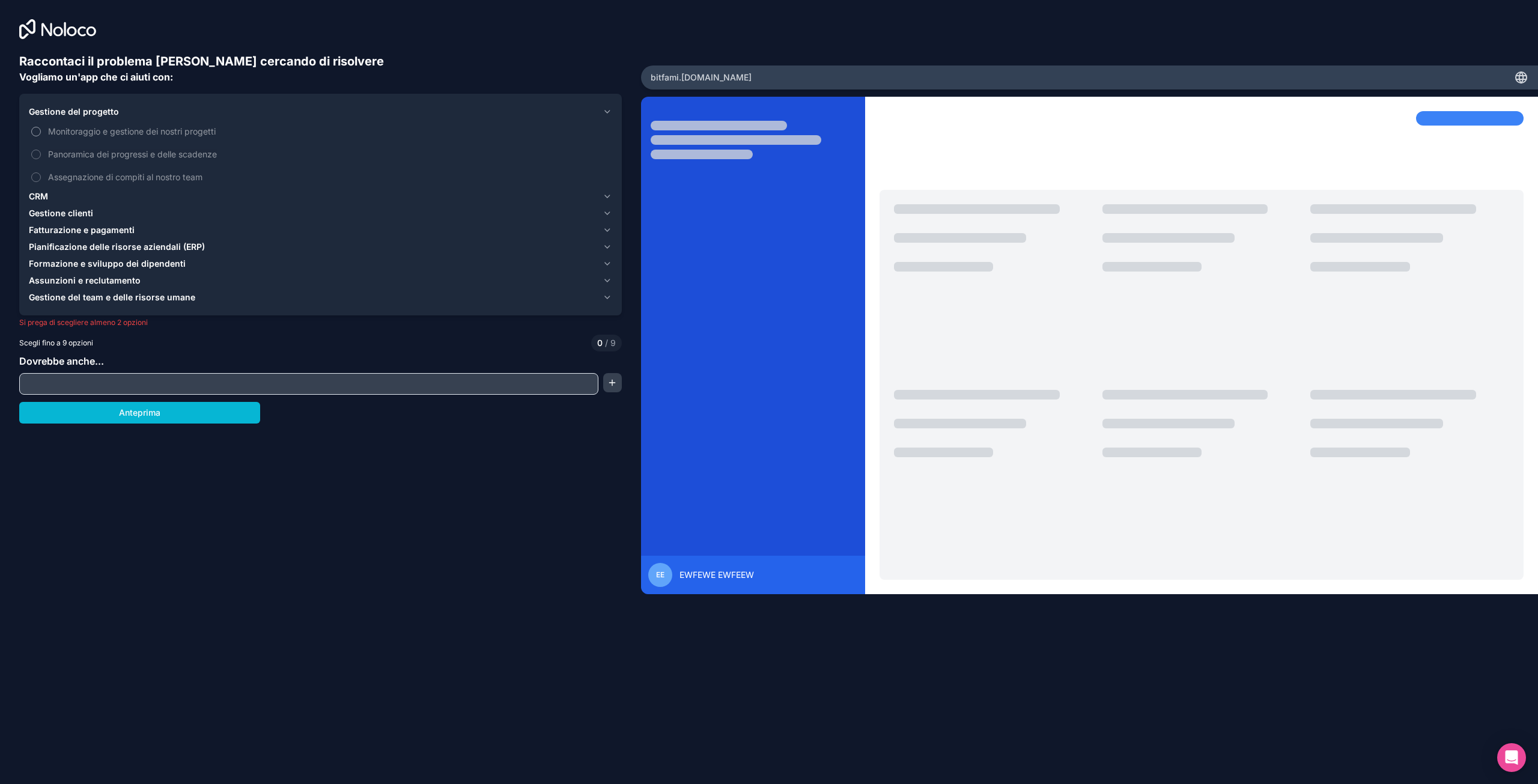
click at [34, 130] on button "Monitoraggio e gestione dei nostri progetti" at bounding box center [36, 131] width 10 height 10
click at [38, 155] on button "Panoramica dei progressi e delle scadenze" at bounding box center [36, 154] width 10 height 10
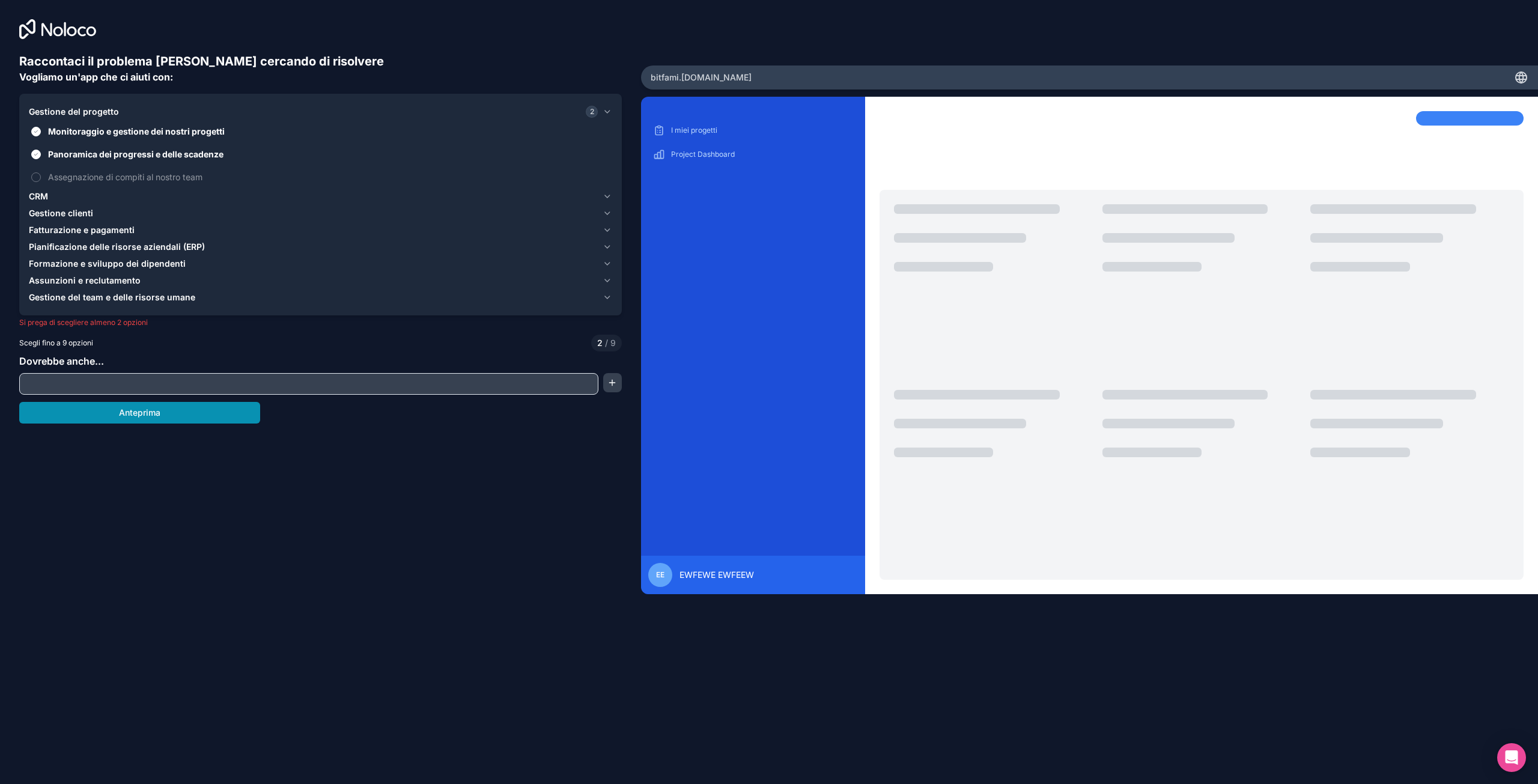
click at [183, 422] on button "Anteprima" at bounding box center [140, 412] width 241 height 22
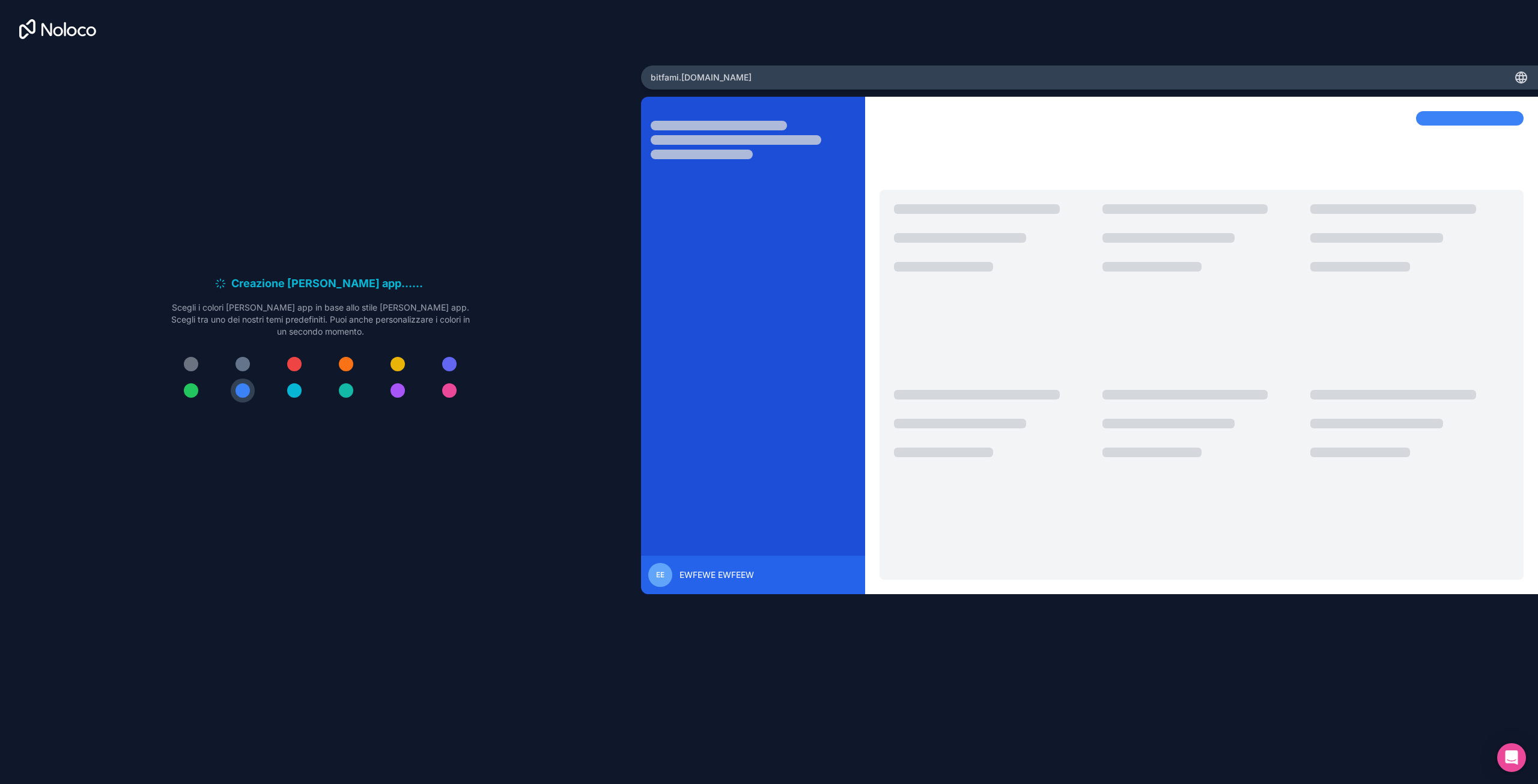
click at [247, 360] on div at bounding box center [243, 364] width 15 height 14
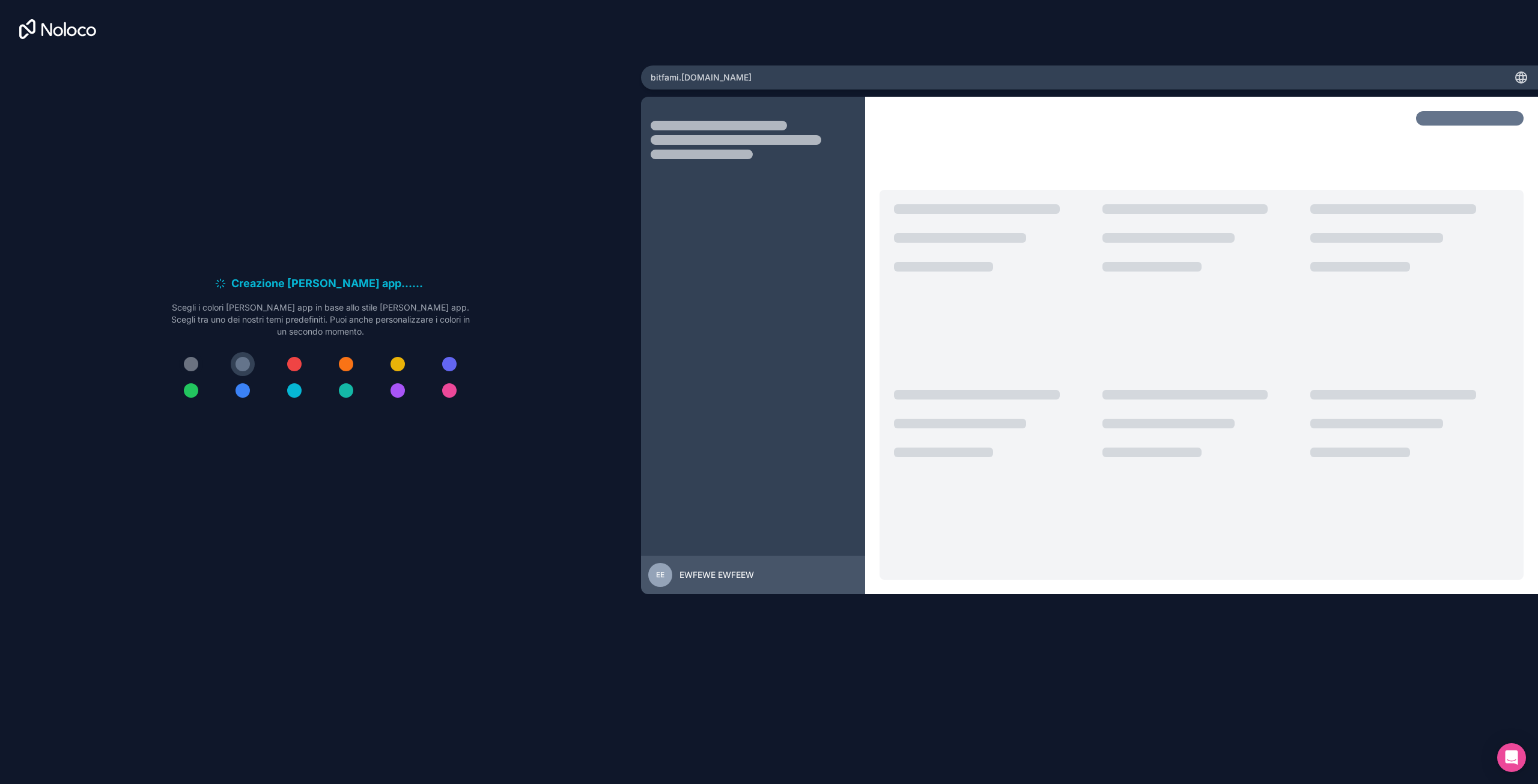
click at [188, 357] on div at bounding box center [191, 364] width 15 height 14
click at [1517, 756] on icon "Apri Intercom Messenger" at bounding box center [1511, 758] width 14 height 16
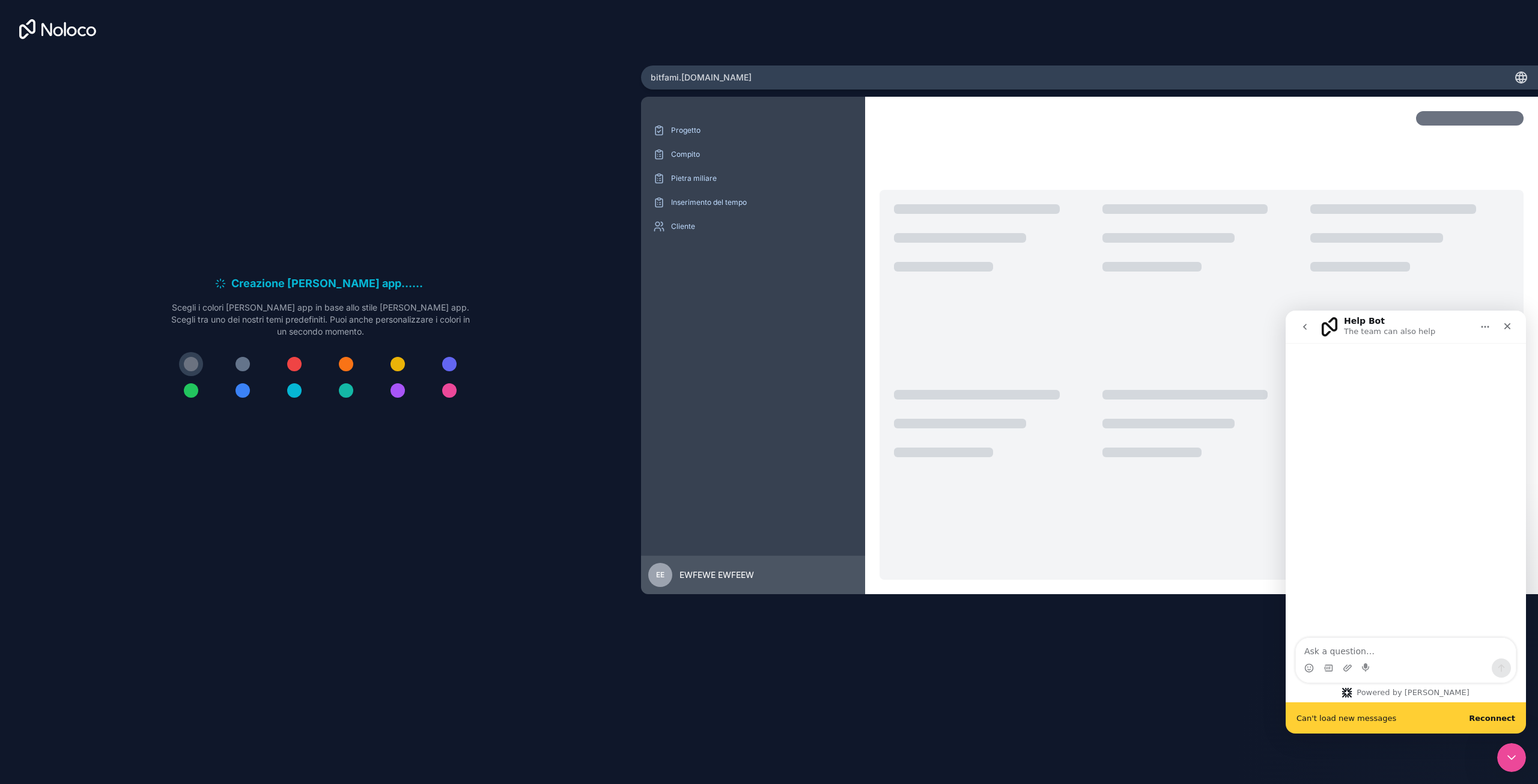
click at [1042, 642] on div "Progetto Compito Pietra miliare Inserimento del tempo Cliente EE EWFEWE EWFEEW" at bounding box center [1090, 408] width 897 height 622
click at [1344, 650] on textarea "Ask a question…" at bounding box center [1406, 648] width 220 height 20
click at [879, 358] on div at bounding box center [557, 385] width 644 height 390
